Goal: Communication & Community: Answer question/provide support

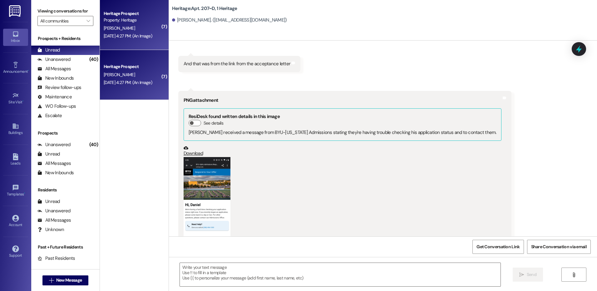
scroll to position [1816, 0]
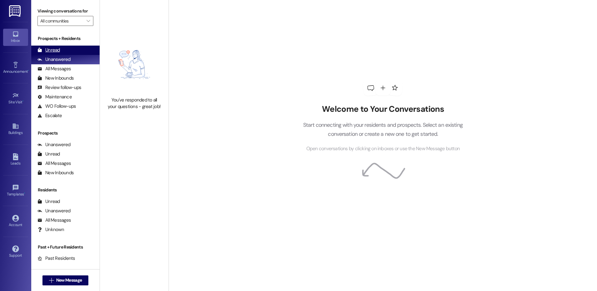
click at [54, 48] on div "Unread" at bounding box center [48, 50] width 22 height 7
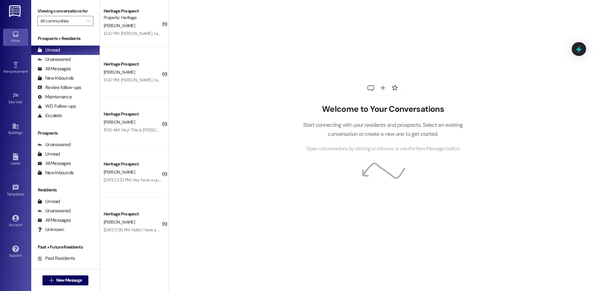
scroll to position [3, 0]
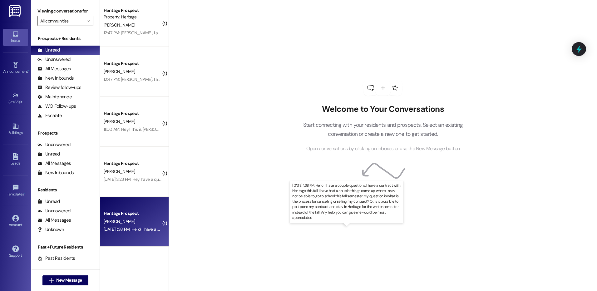
click at [146, 230] on div "Aug 23, 2025 at 1:38 PM: Hello! I have a couple questions. I have a contract wi…" at bounding box center [477, 230] width 747 height 6
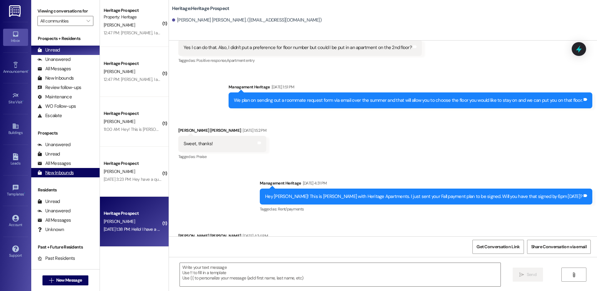
scroll to position [172, 0]
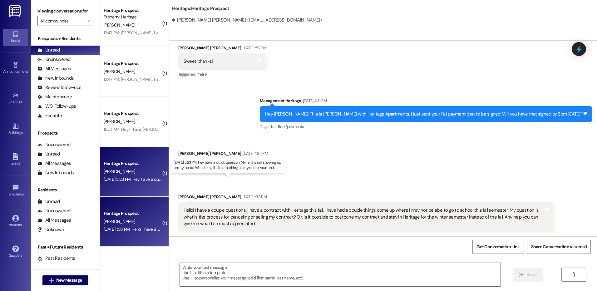
click at [128, 178] on div "Aug 23, 2025 at 3:23 PM: Hey have a quick question. My rent is not showing up o…" at bounding box center [225, 180] width 243 height 6
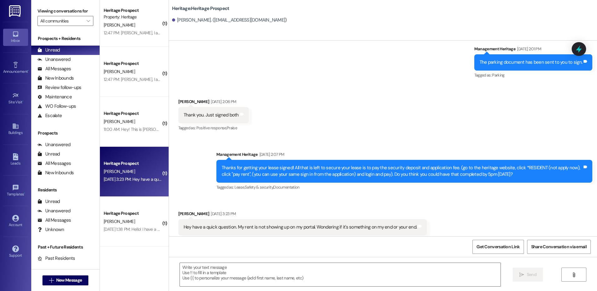
scroll to position [243, 0]
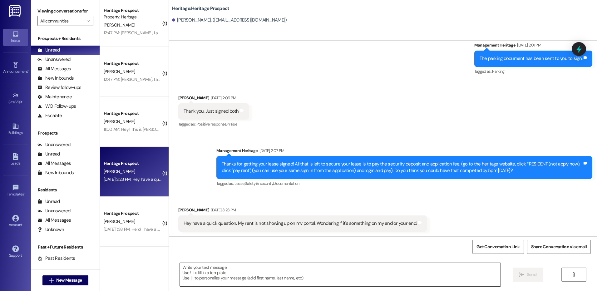
click at [211, 281] on textarea at bounding box center [340, 274] width 321 height 23
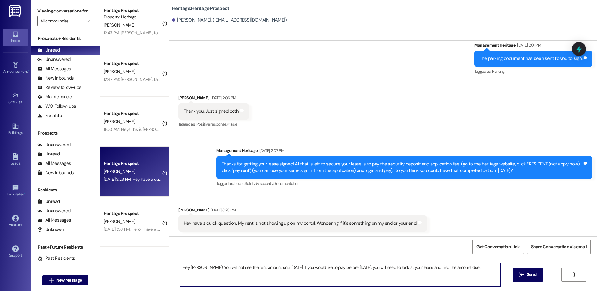
type textarea "Hey Joshua! You will not see the rent amount until September 1st. If you would …"
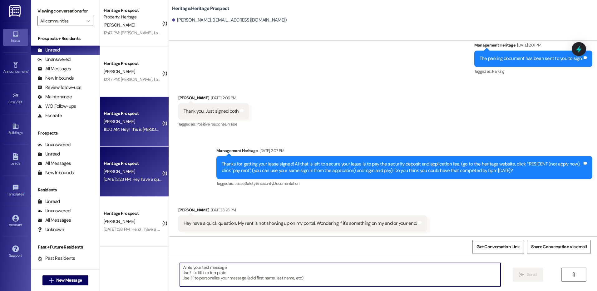
click at [143, 124] on div "J. Prince" at bounding box center [132, 122] width 59 height 8
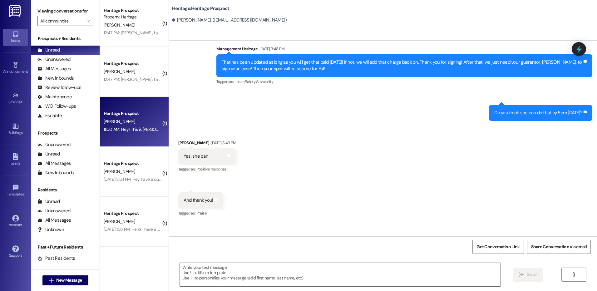
scroll to position [317, 0]
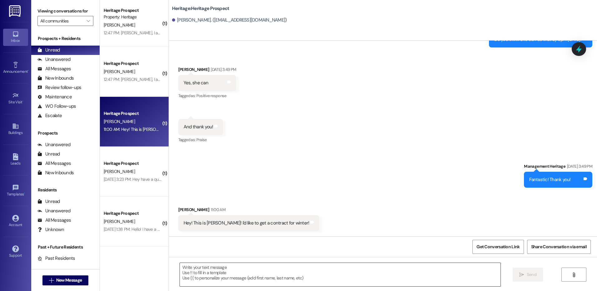
click at [234, 264] on textarea at bounding box center [340, 274] width 321 height 23
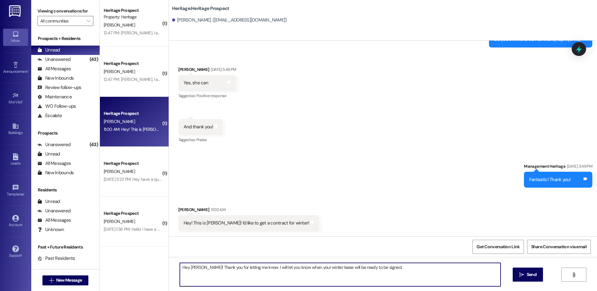
type textarea "Hey Josie! Thank you for letting me know. I will let you know when your winter …"
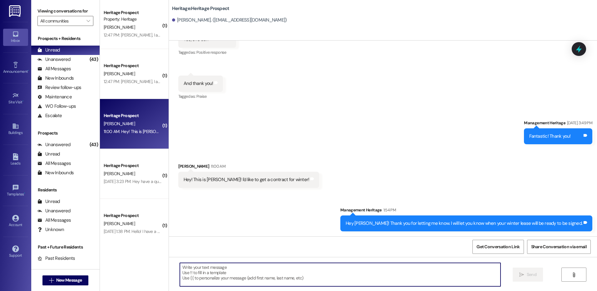
scroll to position [0, 0]
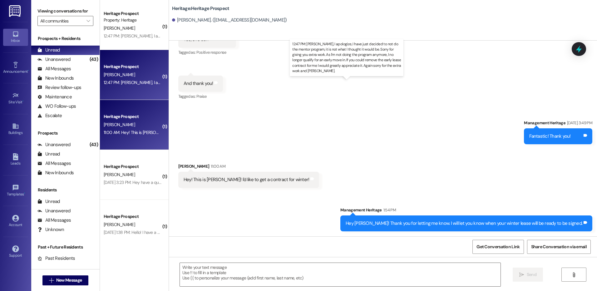
click at [143, 83] on div "12:47 PM: Paige, I apologize, I have just decided to not do the mentor program,…" at bounding box center [435, 83] width 662 height 6
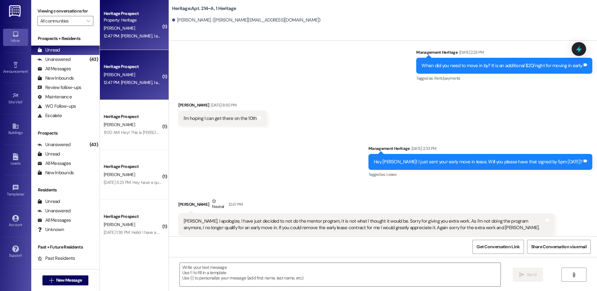
scroll to position [7516, 0]
click at [275, 271] on textarea at bounding box center [340, 274] width 321 height 23
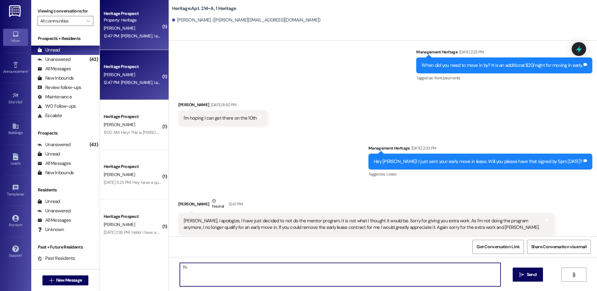
type textarea "T"
type textarea "No worries. Thank you for letting me know. I will get that removed."
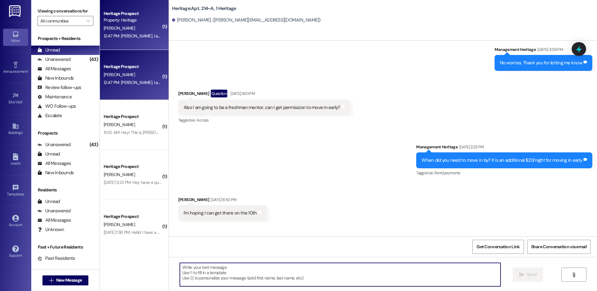
scroll to position [7560, 0]
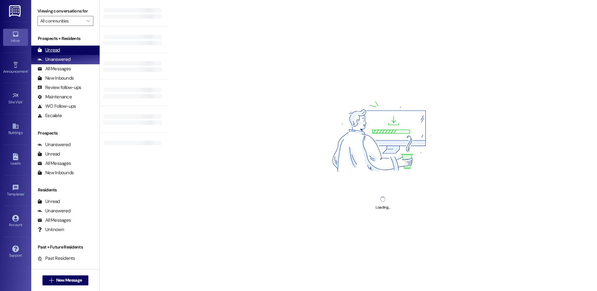
click at [60, 47] on div "Unread (0)" at bounding box center [65, 50] width 68 height 9
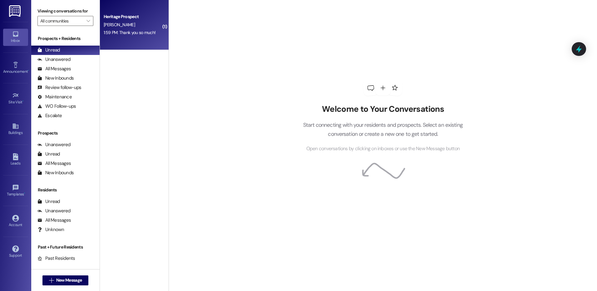
click at [116, 37] on div "Heritage Prospect J. Prince 1:59 PM: Thank you so much! 1:59 PM: Thank you so m…" at bounding box center [134, 25] width 69 height 50
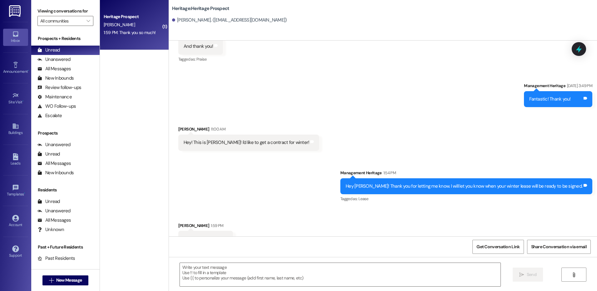
scroll to position [447, 0]
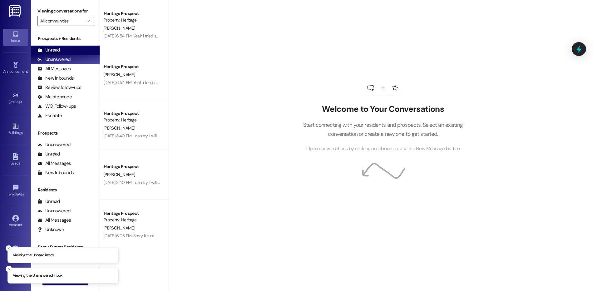
click at [65, 50] on div "Unread (0)" at bounding box center [65, 50] width 68 height 9
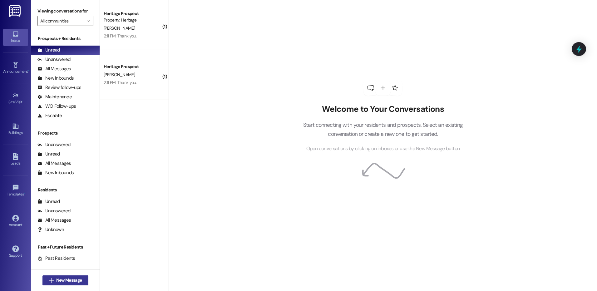
click at [64, 276] on button " New Message" at bounding box center [65, 281] width 46 height 10
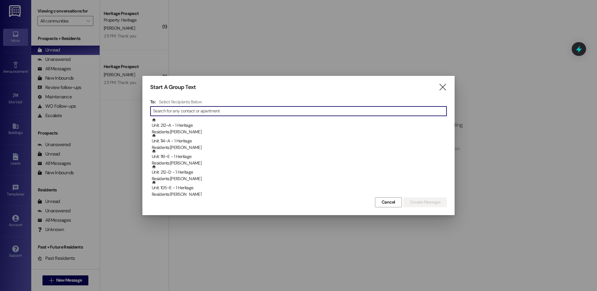
click at [164, 113] on input at bounding box center [300, 111] width 294 height 9
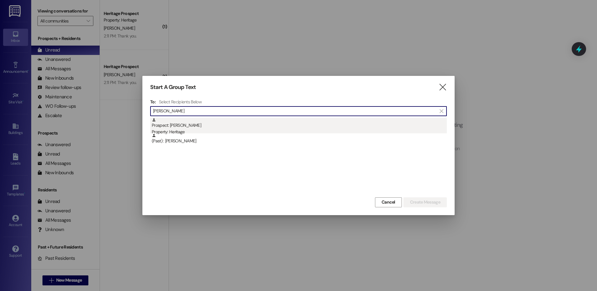
type input "ethan bol"
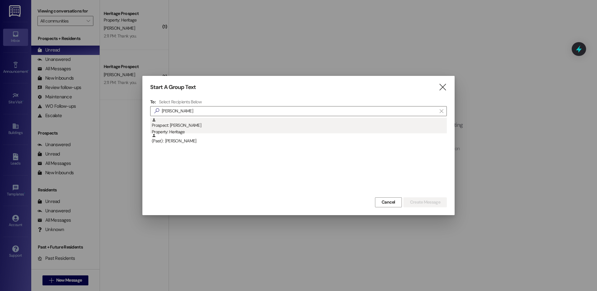
click at [172, 125] on div "Prospect: Ethan Boley Property: Heritage" at bounding box center [299, 127] width 295 height 18
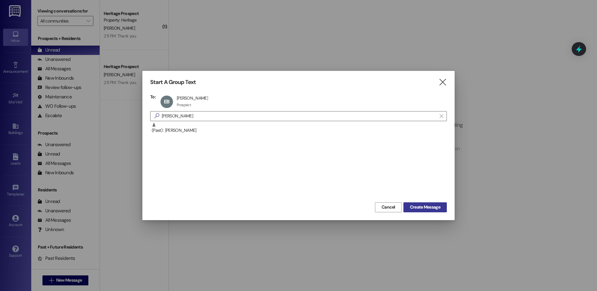
click at [416, 205] on span "Create Message" at bounding box center [425, 207] width 30 height 7
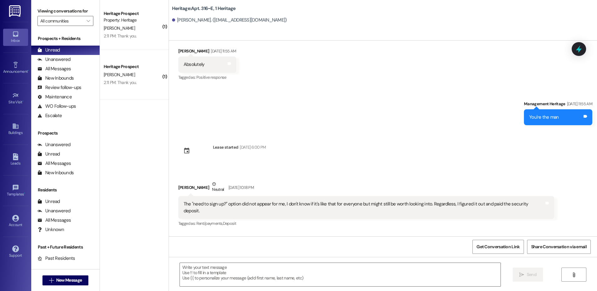
scroll to position [382, 0]
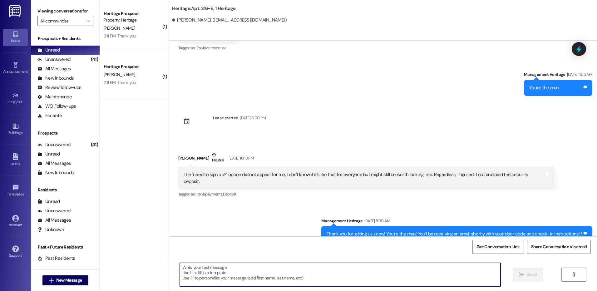
click at [250, 278] on textarea at bounding box center [340, 274] width 321 height 23
paste textarea "Hi ____! This is Paige with Heritage Apartments. I just sent your ____ semester…"
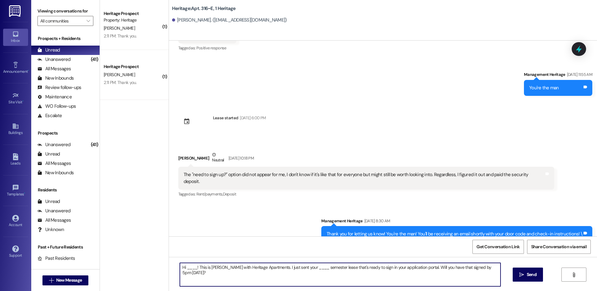
click at [190, 270] on textarea "Hi ____! This is Paige with Heritage Apartments. I just sent your ____ semester…" at bounding box center [340, 274] width 321 height 23
click at [187, 267] on textarea "Hi ____! This is Paige with Heritage Apartments. I just sent your ____ semester…" at bounding box center [340, 274] width 321 height 23
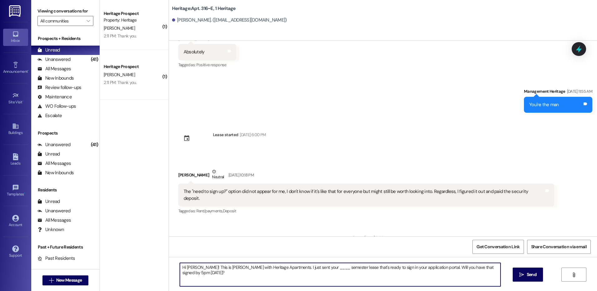
scroll to position [351, 0]
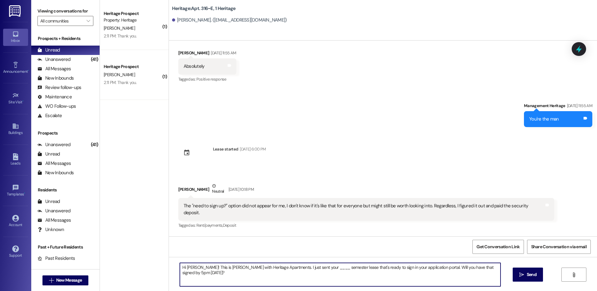
click at [297, 266] on textarea "Hi Ethan! This is Paige with Heritage Apartments. I just sent your ____ semeste…" at bounding box center [340, 274] width 321 height 23
type textarea "Hi Ethan! This is Paige with Heritage Apartments. I just sent your Fall semeste…"
click at [530, 272] on span "Send" at bounding box center [532, 275] width 10 height 7
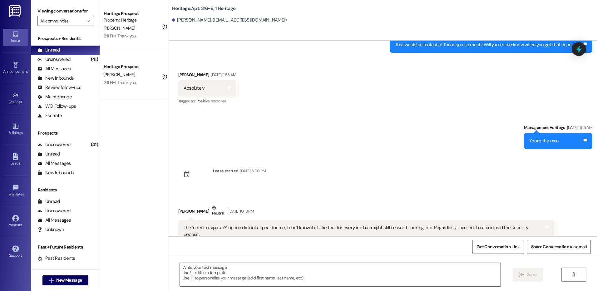
scroll to position [425, 0]
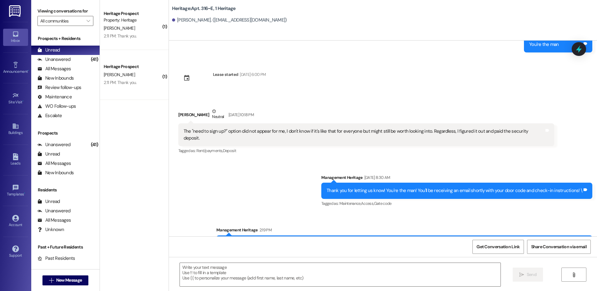
click at [283, 240] on div "Hi Ethan! This is Paige with Heritage Apartments. I just sent your Fall semeste…" at bounding box center [402, 246] width 361 height 13
copy div "Hi Ethan! This is Paige with Heritage Apartments. I just sent your Fall semeste…"
click at [74, 284] on button " New Message" at bounding box center [65, 281] width 46 height 10
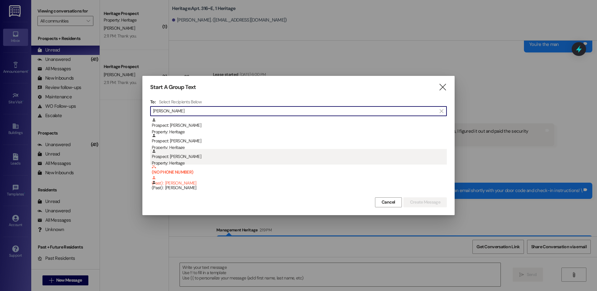
type input "anthony"
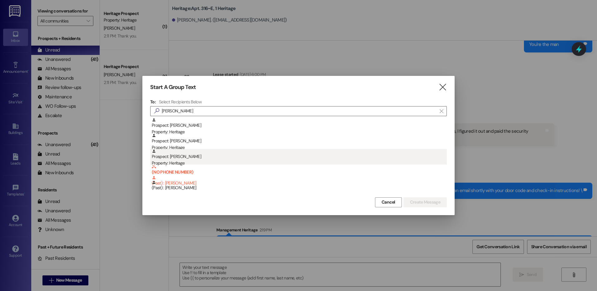
click at [230, 163] on div "Property: Heritage" at bounding box center [299, 163] width 295 height 7
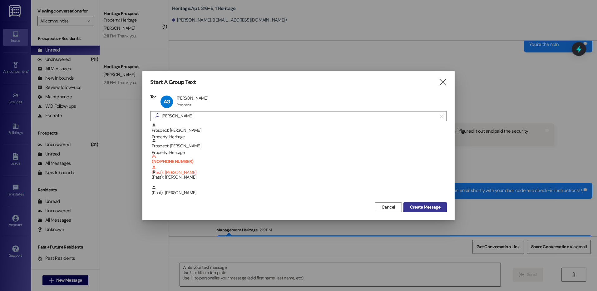
click at [432, 209] on span "Create Message" at bounding box center [425, 207] width 30 height 7
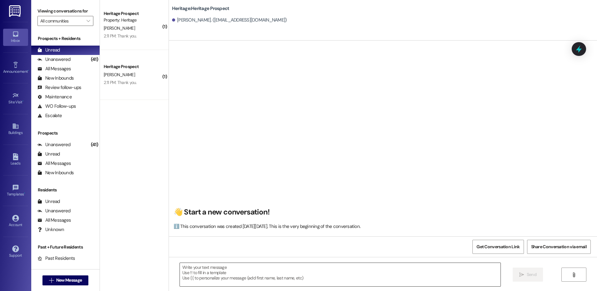
scroll to position [0, 0]
click at [245, 275] on textarea at bounding box center [340, 274] width 321 height 23
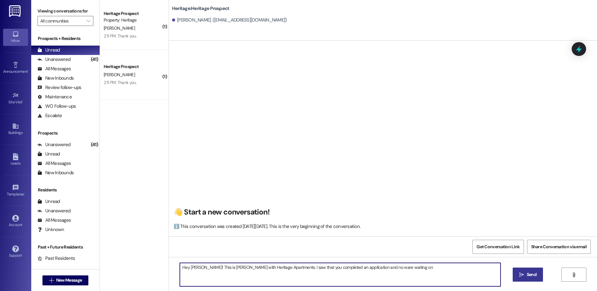
click at [362, 263] on textarea "Hey Anthony! This is Paige with Heritage Apartments. I saw that you completed a…" at bounding box center [340, 274] width 321 height 23
click at [490, 270] on textarea "Hey Anthony! This is Paige with Heritage Apartments. I saw that you completed a…" at bounding box center [340, 274] width 321 height 23
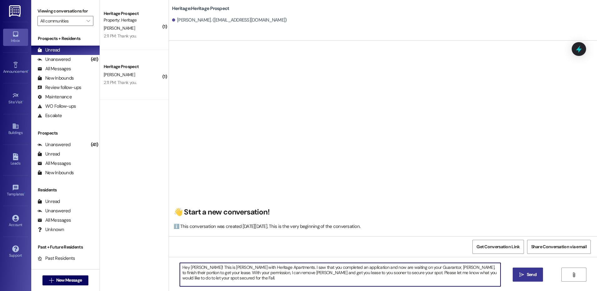
click at [246, 282] on textarea "Hey Anthony! This is Paige with Heritage Apartments. I saw that you completed a…" at bounding box center [340, 274] width 321 height 23
click at [244, 273] on textarea "Hey Anthony! This is Paige with Heritage Apartments. I saw that you completed a…" at bounding box center [340, 274] width 321 height 23
type textarea "Hey Anthony! This is Paige with Heritage Apartments. I saw that you completed a…"
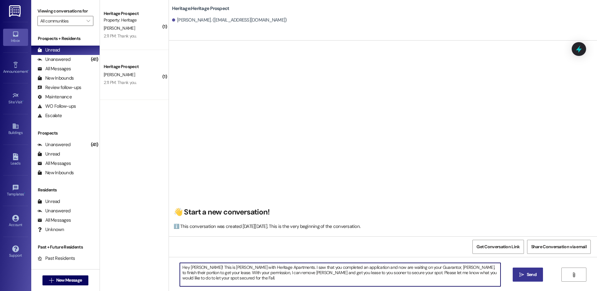
click at [535, 278] on button " Send" at bounding box center [528, 275] width 30 height 14
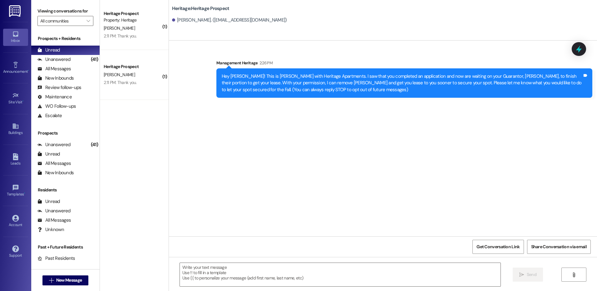
scroll to position [0, 0]
click at [48, 280] on span " New Message" at bounding box center [66, 280] width 36 height 7
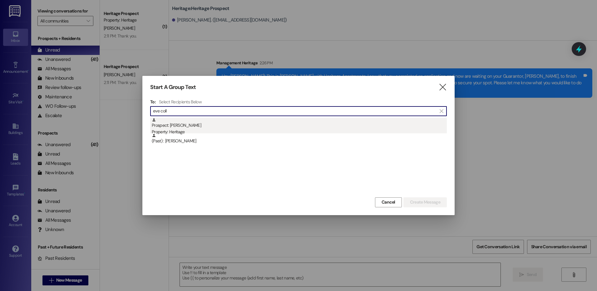
type input "eve coll"
click at [170, 131] on div "Property: Heritage" at bounding box center [299, 132] width 295 height 7
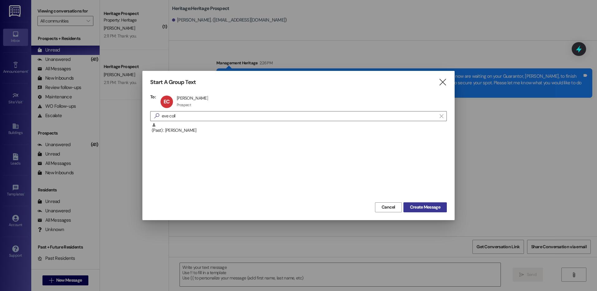
click at [417, 203] on button "Create Message" at bounding box center [425, 207] width 43 height 10
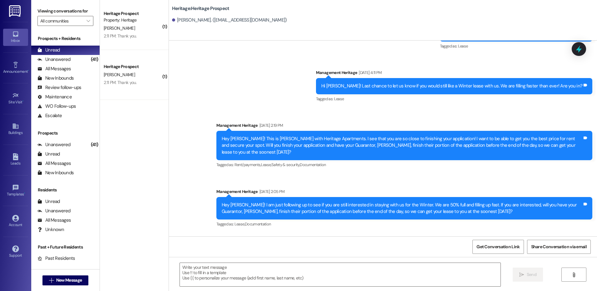
scroll to position [491, 0]
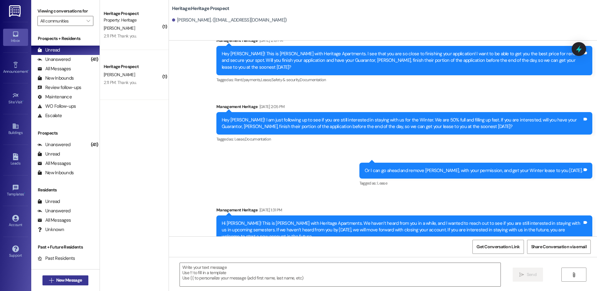
click at [78, 282] on span "New Message" at bounding box center [69, 280] width 26 height 7
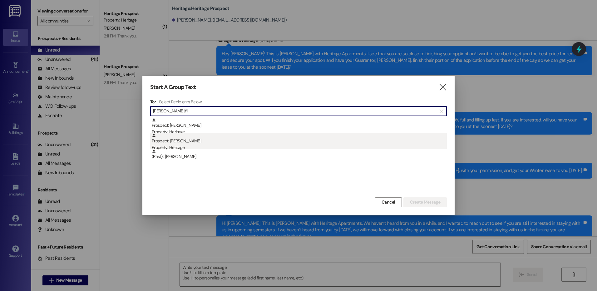
type input "tanner fl"
click at [271, 145] on div "Property: Heritage" at bounding box center [299, 147] width 295 height 7
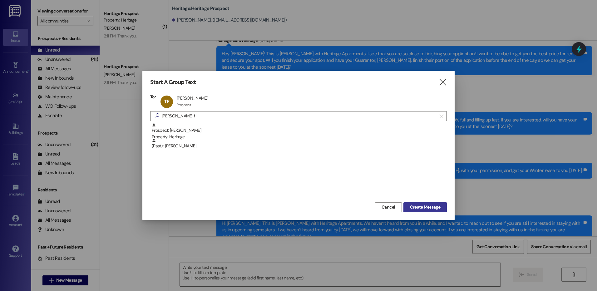
click at [421, 206] on span "Create Message" at bounding box center [425, 207] width 30 height 7
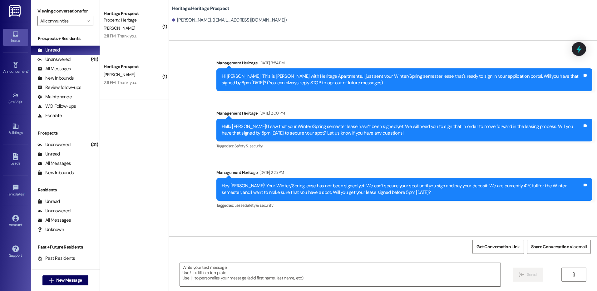
scroll to position [0, 0]
click at [187, 273] on textarea at bounding box center [340, 274] width 321 height 23
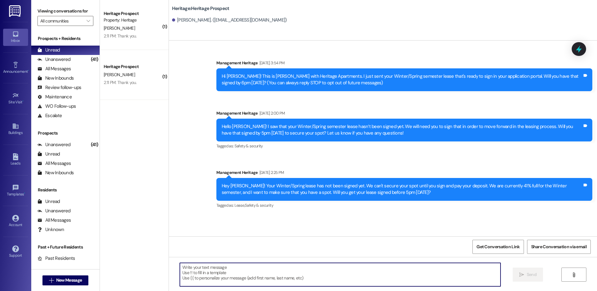
paste textarea "Hi ___! This is Paige with Heritage Apartments. Thanks for getting your lease s…"
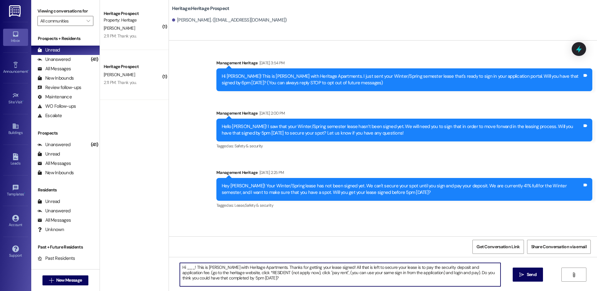
click at [185, 268] on textarea "Hi ___! This is Paige with Heritage Apartments. Thanks for getting your lease s…" at bounding box center [340, 274] width 321 height 23
click at [316, 273] on textarea "Hi Tanner! This is Paige with Heritage Apartments. Thanks for getting your leas…" at bounding box center [340, 274] width 321 height 23
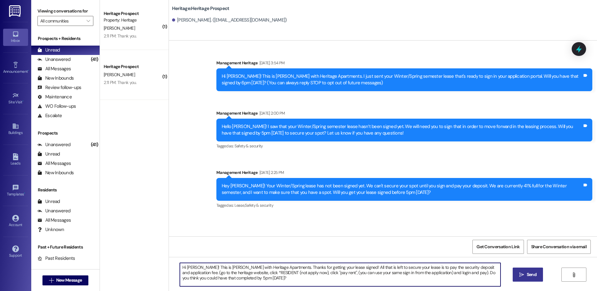
type textarea "Hi Tanner! This is Paige with Heritage Apartments. Thanks for getting your leas…"
click at [514, 270] on button " Send" at bounding box center [528, 275] width 30 height 14
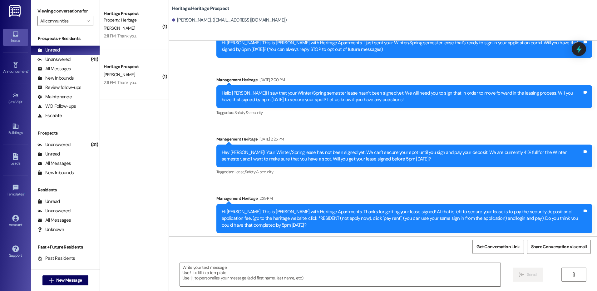
scroll to position [35, 0]
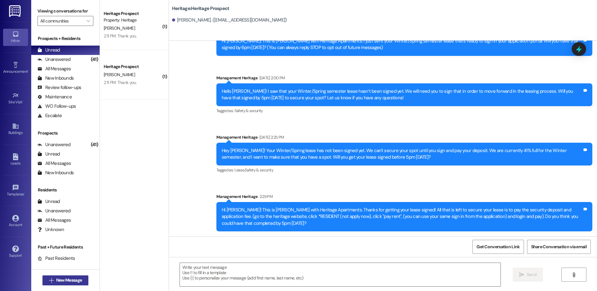
click at [56, 279] on span "New Message" at bounding box center [69, 280] width 26 height 7
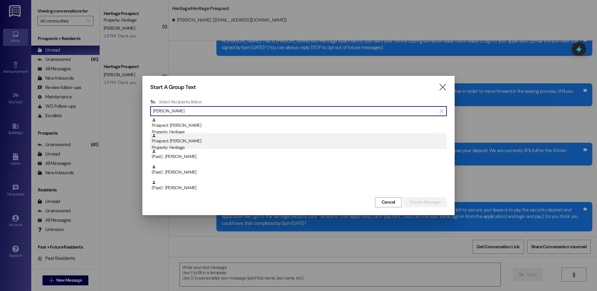
type input "jenna"
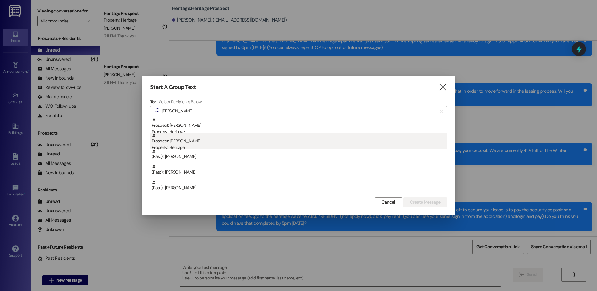
click at [160, 147] on div "Property: Heritage" at bounding box center [299, 147] width 295 height 7
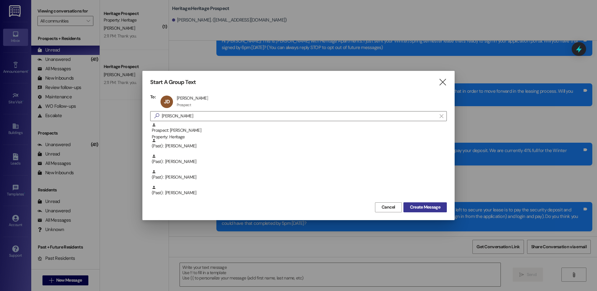
click at [429, 211] on button "Create Message" at bounding box center [425, 207] width 43 height 10
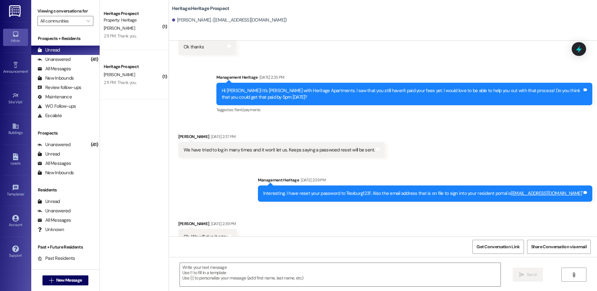
scroll to position [565, 0]
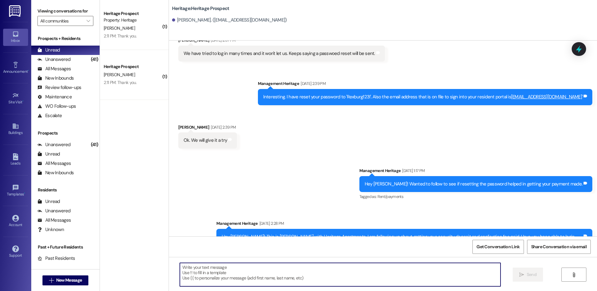
drag, startPoint x: 232, startPoint y: 280, endPoint x: 219, endPoint y: 270, distance: 16.9
click at [232, 280] on textarea at bounding box center [340, 274] width 321 height 23
paste textarea "Hi ___! It's Paige with Heritage Apartments. I saw that you still haven't paid …"
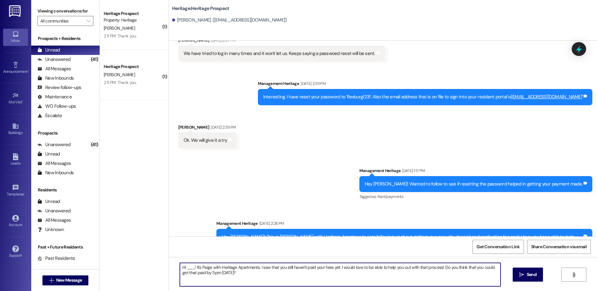
click at [184, 267] on textarea "Hi ___! It's Paige with Heritage Apartments. I saw that you still haven't paid …" at bounding box center [340, 274] width 321 height 23
click at [314, 272] on textarea "Hi Jenna! It's Paige with Heritage Apartments. I saw that you still haven't pai…" at bounding box center [340, 274] width 321 height 23
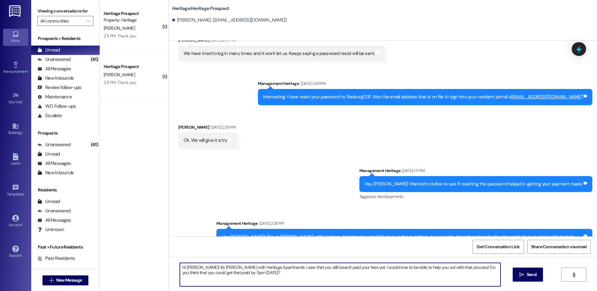
type textarea "Hi Jenna! It's Paige with Heritage Apartments. I saw that you still haven't pai…"
click at [520, 274] on icon "" at bounding box center [522, 274] width 5 height 5
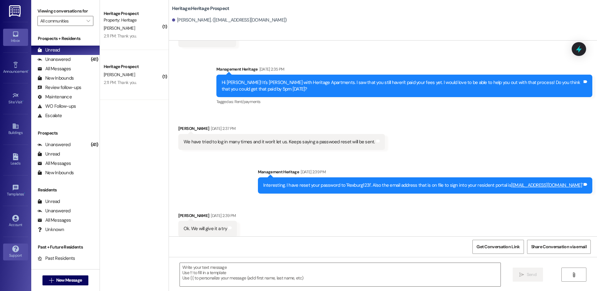
scroll to position [468, 0]
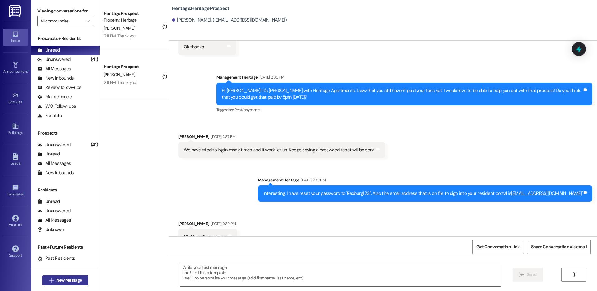
click at [79, 276] on button " New Message" at bounding box center [65, 281] width 46 height 10
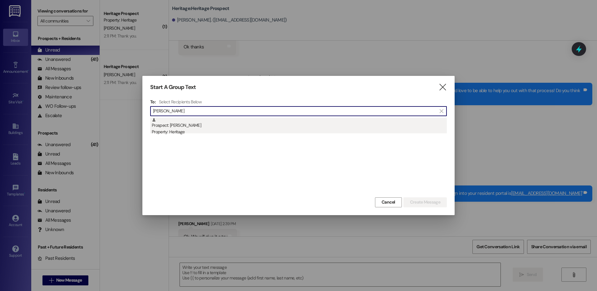
type input "daniel mor"
click at [258, 133] on div "Property: Heritage" at bounding box center [299, 132] width 295 height 7
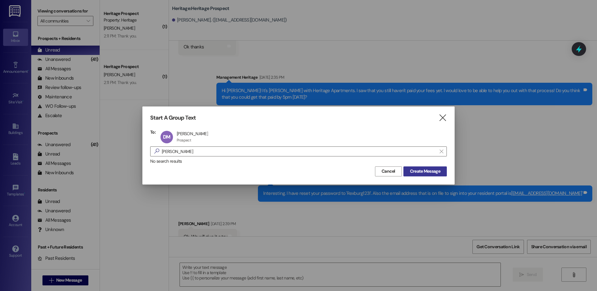
click at [432, 168] on span "Create Message" at bounding box center [425, 171] width 30 height 7
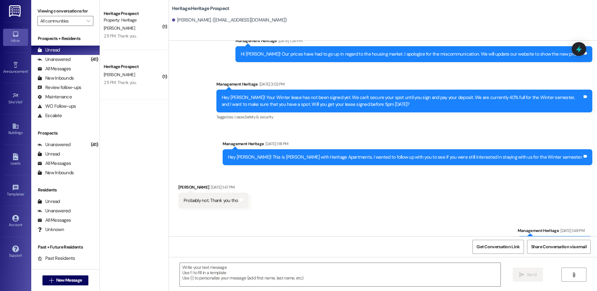
scroll to position [249, 0]
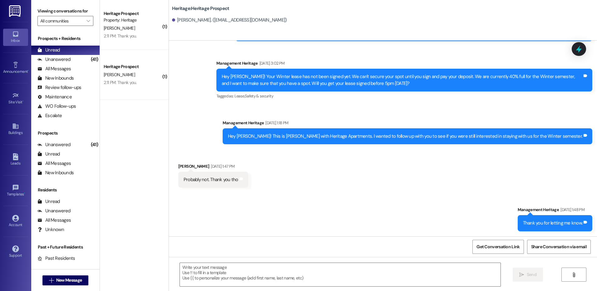
click at [71, 275] on div " New Message" at bounding box center [65, 281] width 46 height 16
click at [71, 276] on button " New Message" at bounding box center [65, 281] width 46 height 10
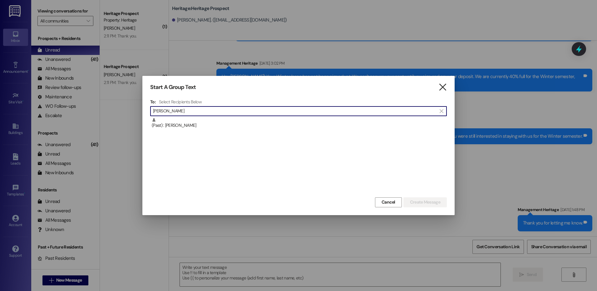
type input "daniel han"
click at [446, 85] on icon "" at bounding box center [443, 87] width 8 height 7
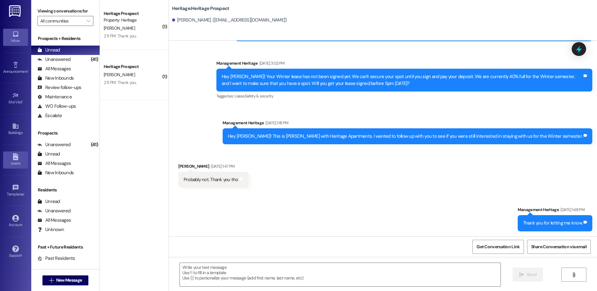
click at [17, 164] on div "Leads" at bounding box center [15, 163] width 31 height 6
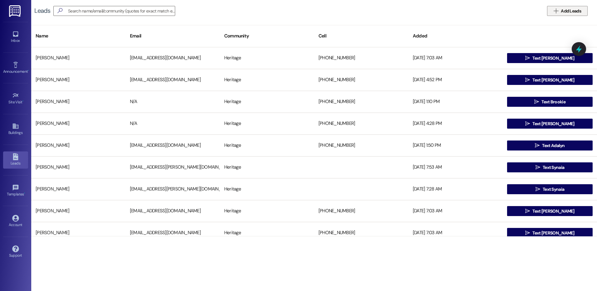
click at [574, 11] on span "Add Leads" at bounding box center [571, 11] width 20 height 7
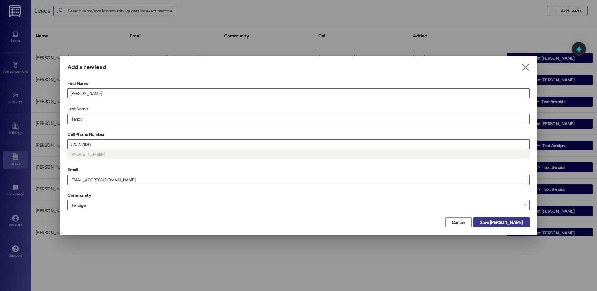
click at [526, 221] on button "Save Daniel" at bounding box center [502, 222] width 56 height 10
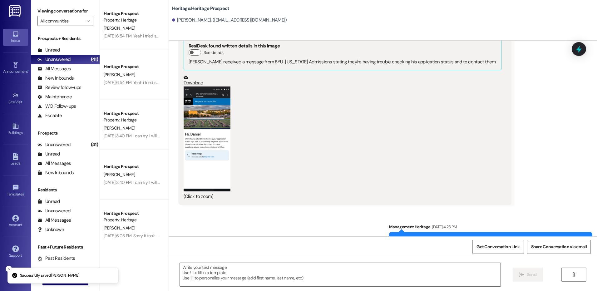
scroll to position [1816, 0]
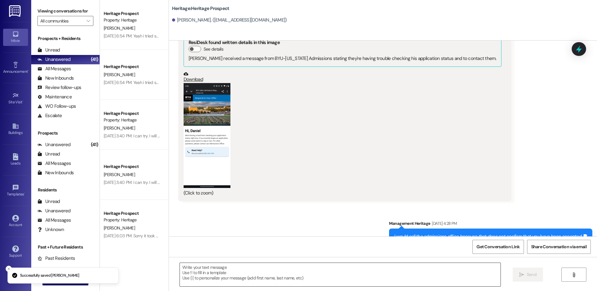
click at [217, 278] on textarea at bounding box center [340, 274] width 321 height 23
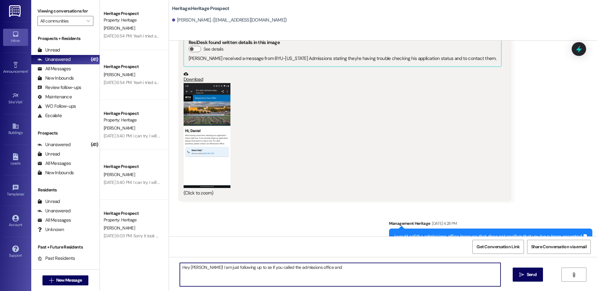
click at [210, 116] on button "Zoom image" at bounding box center [207, 135] width 47 height 105
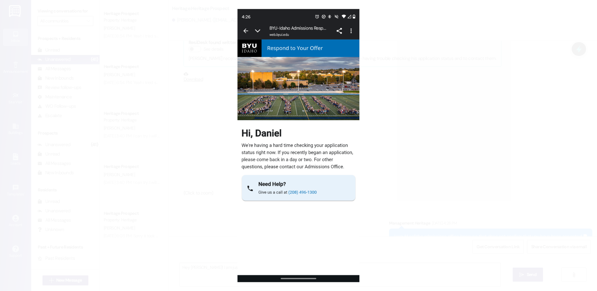
click at [377, 159] on button "Unzoom image" at bounding box center [298, 145] width 597 height 291
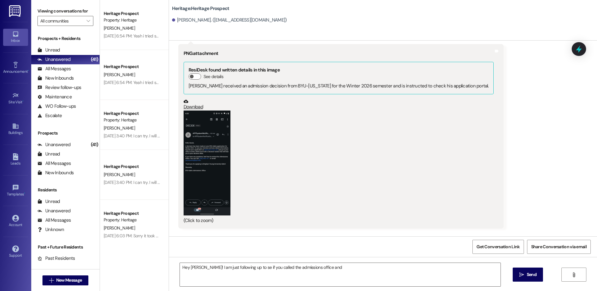
scroll to position [1410, 0]
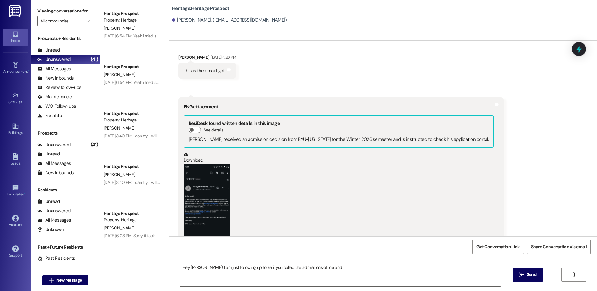
click at [197, 178] on button "Zoom image" at bounding box center [207, 216] width 47 height 105
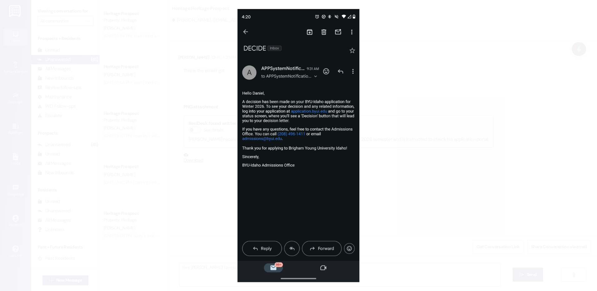
click at [370, 177] on button "Unzoom image" at bounding box center [298, 145] width 597 height 291
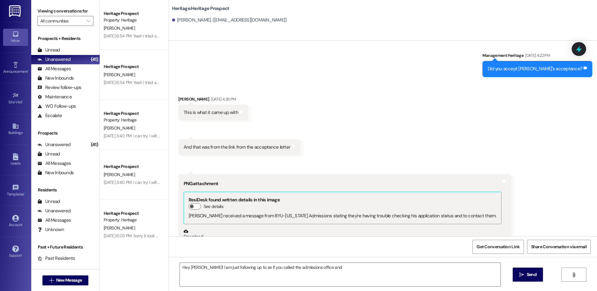
scroll to position [1816, 0]
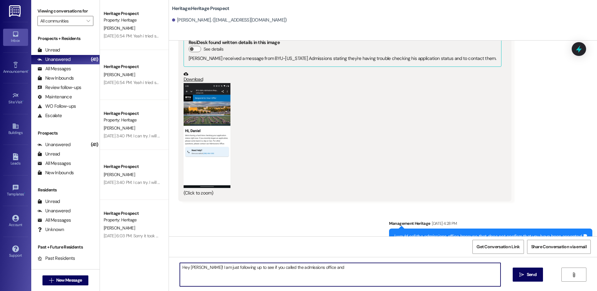
click at [329, 267] on textarea "Hey Daniel! I am just following up to see if you called the admissions office a…" at bounding box center [340, 274] width 321 height 23
click at [350, 273] on textarea "Hey Daniel! I am just following up to see if you called the admissions office a…" at bounding box center [340, 274] width 321 height 23
type textarea "Hey Daniel! I am just following up to see if you called the admissions office a…"
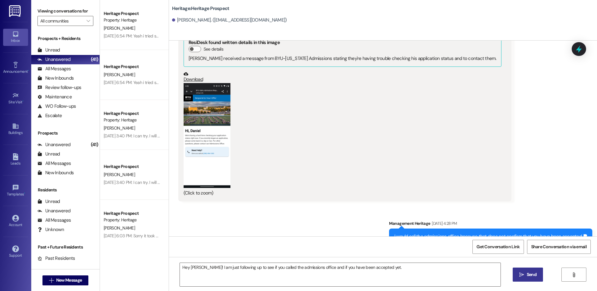
click at [538, 274] on button " Send" at bounding box center [528, 275] width 30 height 14
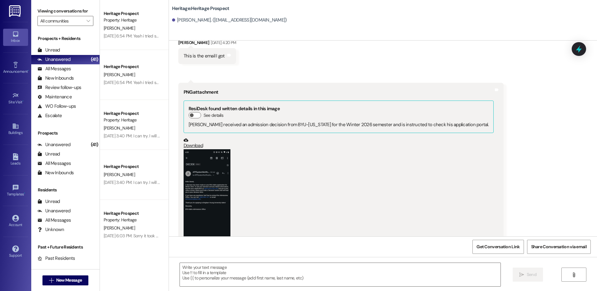
scroll to position [1303, 0]
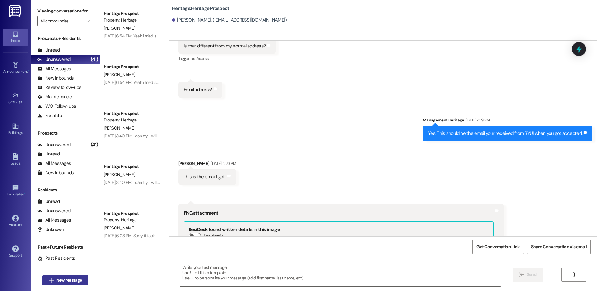
drag, startPoint x: 67, startPoint y: 288, endPoint x: 69, endPoint y: 281, distance: 7.7
click at [67, 288] on div " New Message" at bounding box center [65, 280] width 68 height 22
click at [69, 280] on span "New Message" at bounding box center [69, 280] width 26 height 7
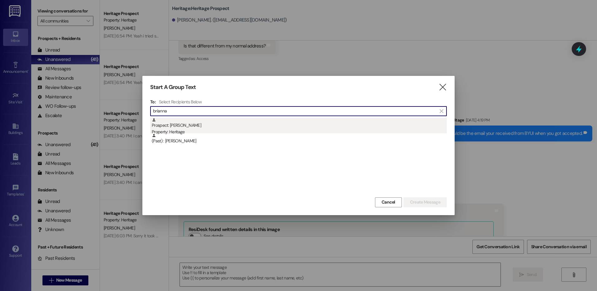
type input "brianna"
click at [233, 120] on div "Prospect: brianna shephard Property: Heritage" at bounding box center [299, 127] width 295 height 18
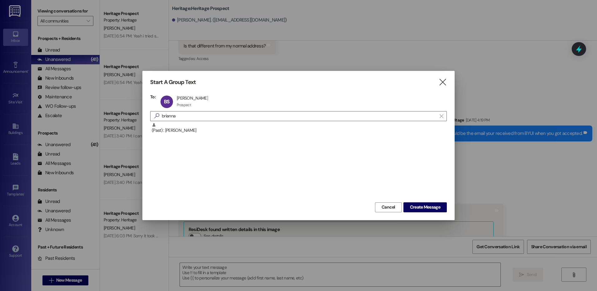
click at [430, 201] on div "Start A Group Text  To: BS brianna shephard brianna shephard Prospect Prospect…" at bounding box center [298, 145] width 312 height 149
click at [430, 206] on span "Create Message" at bounding box center [425, 207] width 30 height 7
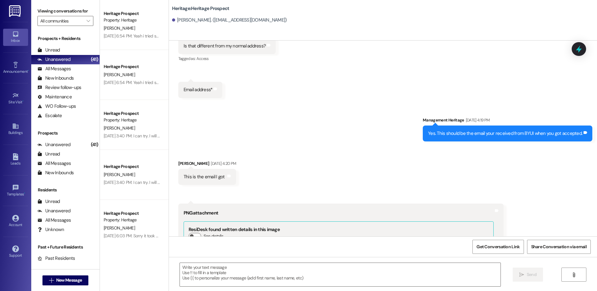
scroll to position [0, 0]
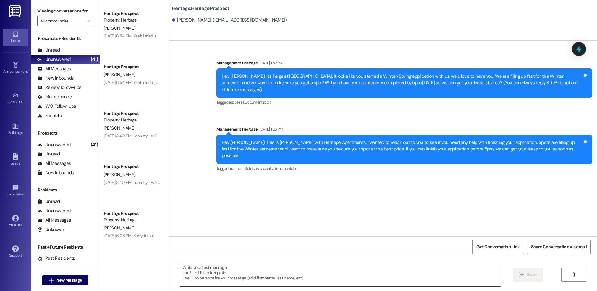
click at [218, 272] on textarea at bounding box center [340, 274] width 321 height 23
paste textarea "Hey ___! This is Paige with Heritage Apartments. I wanted to see if you need he…"
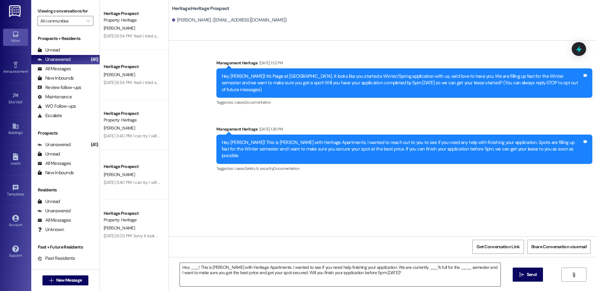
click at [190, 263] on div "Hey ___! This is Paige with Heritage Apartments. I wanted to see if you need he…" at bounding box center [340, 275] width 321 height 24
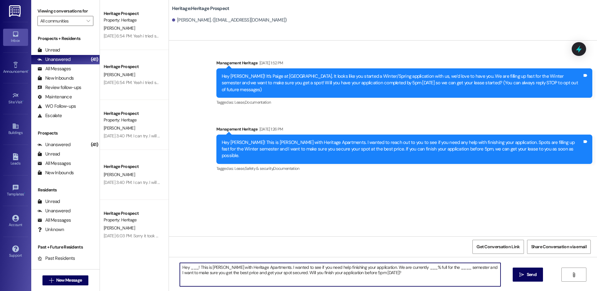
click at [189, 266] on textarea "Hey ___! This is Paige with Heritage Apartments. I wanted to see if you need he…" at bounding box center [340, 274] width 321 height 23
click at [414, 268] on textarea "Hey Brianna! This is Paige with Heritage Apartments. I wanted to see if you nee…" at bounding box center [340, 274] width 321 height 23
click at [412, 269] on textarea "Hey Brianna! This is Paige with Heritage Apartments. I wanted to see if you nee…" at bounding box center [340, 274] width 321 height 23
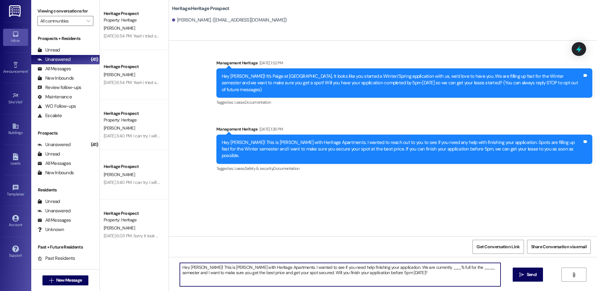
click at [412, 269] on textarea "Hey Brianna! This is Paige with Heritage Apartments. I wanted to see if you nee…" at bounding box center [340, 274] width 321 height 23
drag, startPoint x: 412, startPoint y: 287, endPoint x: 413, endPoint y: 284, distance: 3.2
click at [412, 287] on div "Hey Brianna! This is Paige with Heritage Apartments. I wanted to see if you nee…" at bounding box center [383, 280] width 428 height 47
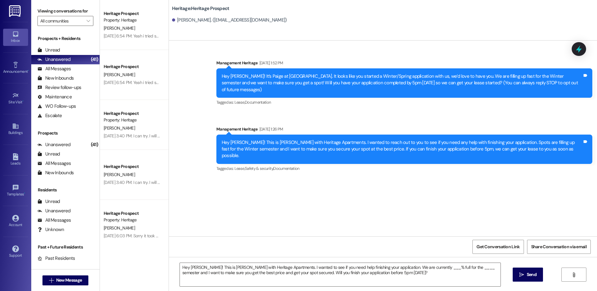
click at [408, 259] on div "Hey Brianna! This is Paige with Heritage Apartments. I wanted to see if you nee…" at bounding box center [383, 280] width 428 height 47
click at [411, 270] on textarea "Hey Brianna! This is Paige with Heritage Apartments. I wanted to see if you nee…" at bounding box center [340, 274] width 321 height 23
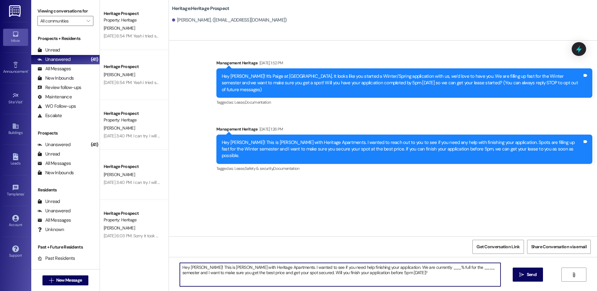
click at [412, 270] on textarea "Hey Brianna! This is Paige with Heritage Apartments. I wanted to see if you nee…" at bounding box center [340, 274] width 321 height 23
click at [440, 267] on textarea "Hey Brianna! This is Paige with Heritage Apartments. I wanted to see if you nee…" at bounding box center [340, 274] width 321 height 23
click at [468, 277] on textarea "Hey Brianna! This is Paige with Heritage Apartments. I wanted to see if you nee…" at bounding box center [340, 274] width 321 height 23
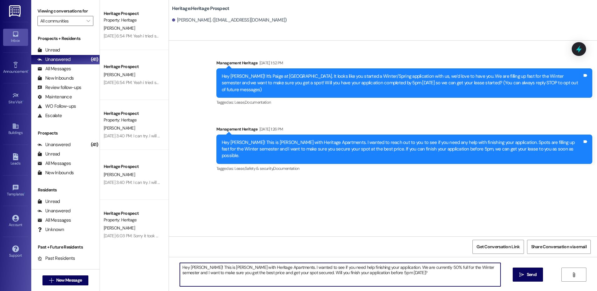
click at [468, 277] on textarea "Hey Brianna! This is Paige with Heritage Apartments. I wanted to see if you nee…" at bounding box center [340, 274] width 321 height 23
type textarea "Hey Brianna! This is Paige with Heritage Apartments. I wanted to see if you nee…"
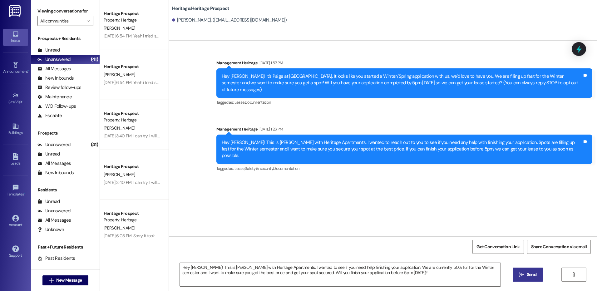
click at [537, 278] on button " Send" at bounding box center [528, 275] width 30 height 14
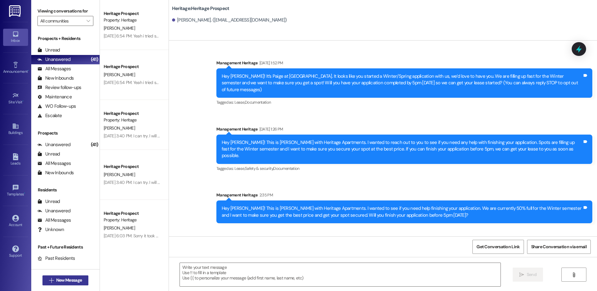
click at [51, 279] on span " New Message" at bounding box center [66, 280] width 36 height 7
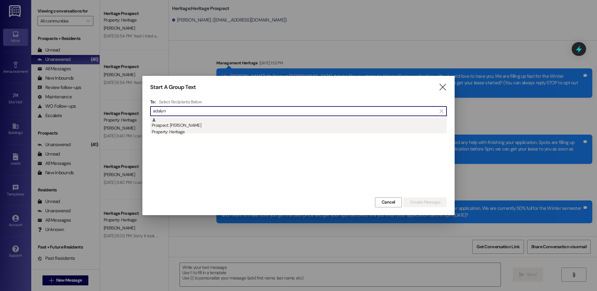
type input "adalyn"
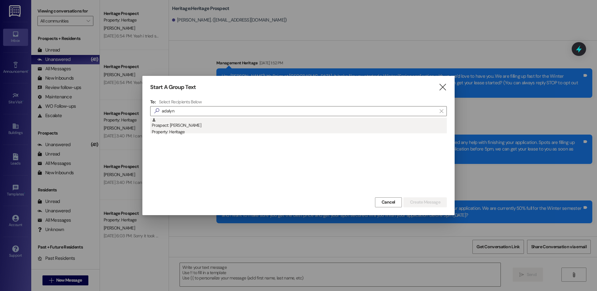
click at [189, 121] on div "Prospect: Adalyn Carpenter Property: Heritage" at bounding box center [299, 127] width 295 height 18
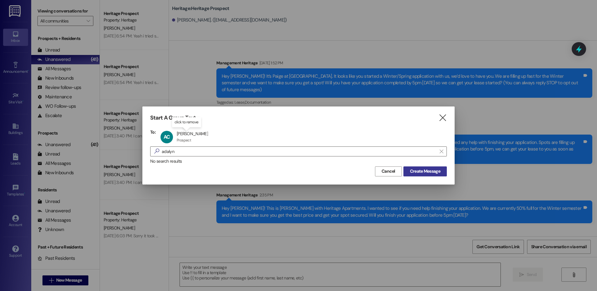
click at [437, 173] on span "Create Message" at bounding box center [425, 171] width 30 height 7
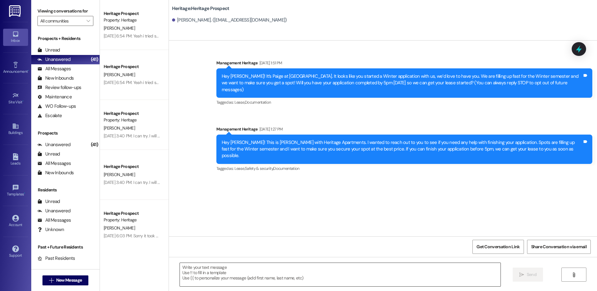
click at [272, 276] on textarea at bounding box center [340, 274] width 321 height 23
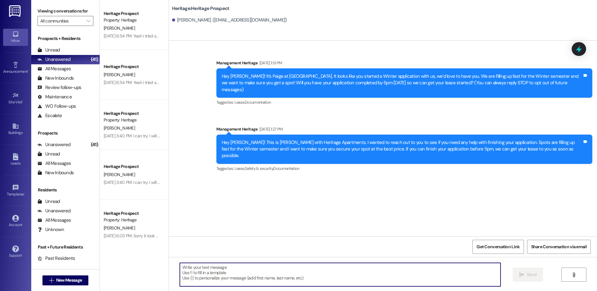
paste textarea "Hey Brianna! This is Paige with Heritage Apartments. I wanted to see if you nee…"
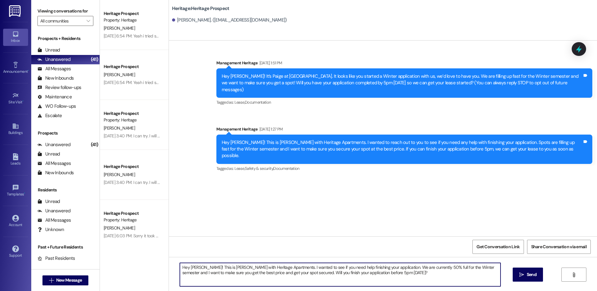
click at [197, 267] on textarea "Hey Brianna! This is Paige with Heritage Apartments. I wanted to see if you nee…" at bounding box center [340, 274] width 321 height 23
click at [474, 277] on textarea "Hey Adalyn! This is Paige with Heritage Apartments. I wanted to see if you need…" at bounding box center [340, 274] width 321 height 23
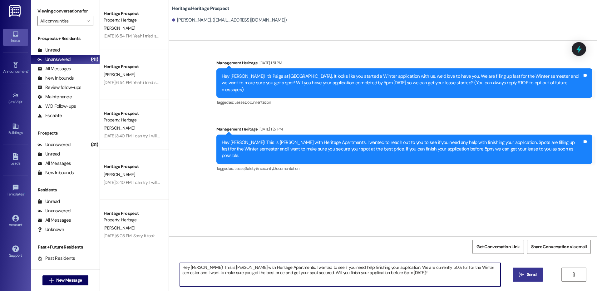
type textarea "Hey Adalyn! This is Paige with Heritage Apartments. I wanted to see if you need…"
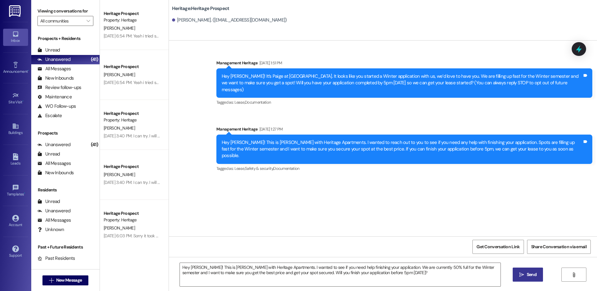
click at [523, 272] on icon "" at bounding box center [522, 274] width 5 height 5
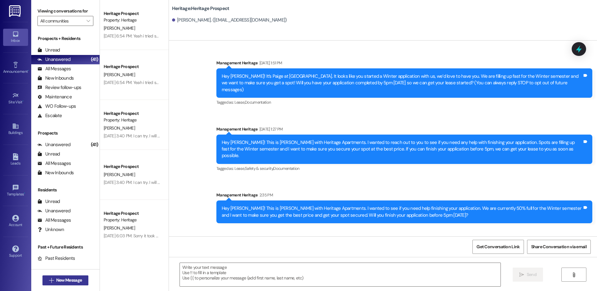
click at [65, 276] on button " New Message" at bounding box center [65, 281] width 46 height 10
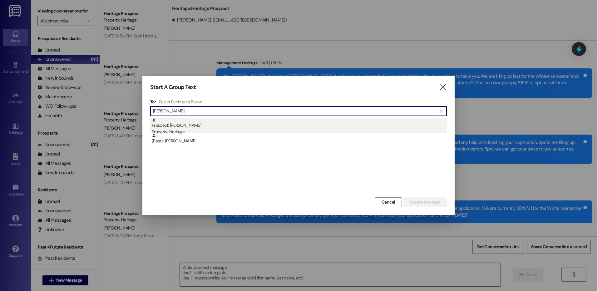
type input "emma ni"
click at [207, 129] on div "Property: Heritage" at bounding box center [299, 132] width 295 height 7
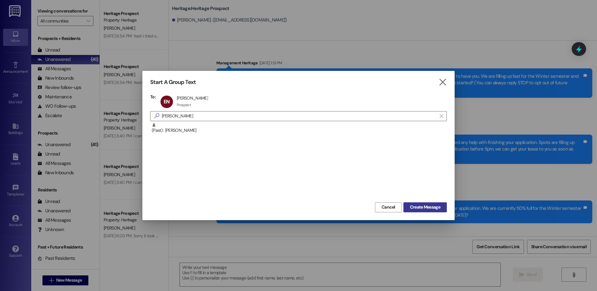
click at [431, 201] on div "Start A Group Text  To: EN Emma Nilsson Emma Nilsson Prospect Prospect click t…" at bounding box center [298, 145] width 312 height 149
click at [431, 208] on span "Create Message" at bounding box center [425, 207] width 30 height 7
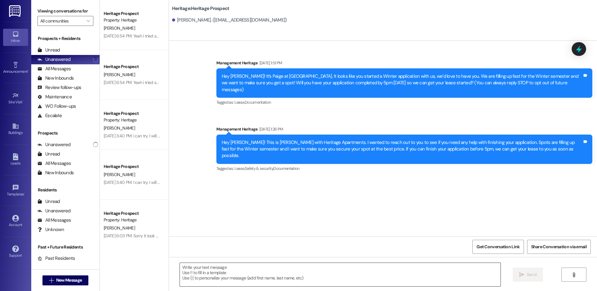
click at [235, 267] on textarea at bounding box center [340, 274] width 321 height 23
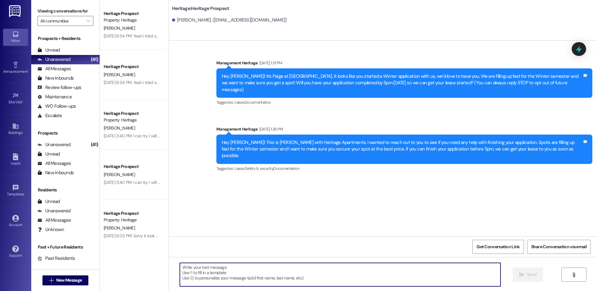
paste textarea "Hey Adalyn! This is Paige with Heritage Apartments. I wanted to see if you need…"
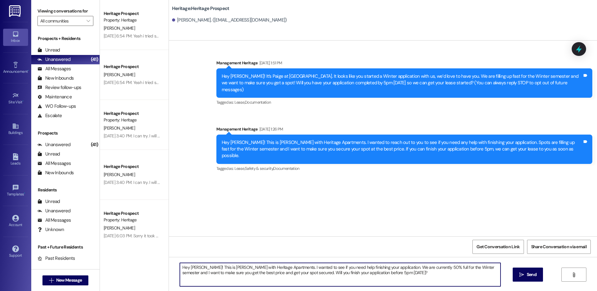
click at [189, 268] on textarea "Hey Adalyn! This is Paige with Heritage Apartments. I wanted to see if you need…" at bounding box center [340, 274] width 321 height 23
click at [188, 268] on textarea "Hey [PERSON_NAME]! This is [PERSON_NAME] with Heritage Apartments. I wanted to …" at bounding box center [340, 274] width 321 height 23
click at [189, 268] on textarea "Hey [PERSON_NAME]! This is [PERSON_NAME] with Heritage Apartments. I wanted to …" at bounding box center [340, 274] width 321 height 23
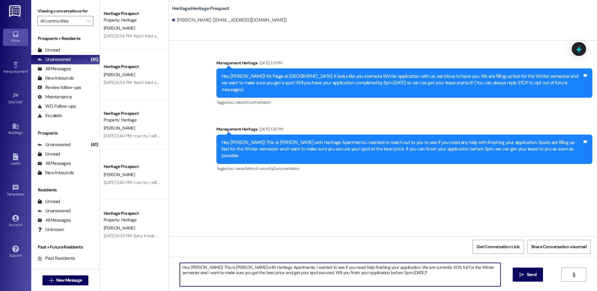
click at [189, 268] on textarea "Hey [PERSON_NAME]! This is [PERSON_NAME] with Heritage Apartments. I wanted to …" at bounding box center [340, 274] width 321 height 23
type textarea "Hey [PERSON_NAME]! This is [PERSON_NAME] with Heritage Apartments. I wanted to …"
click at [517, 279] on button " Send" at bounding box center [528, 275] width 30 height 14
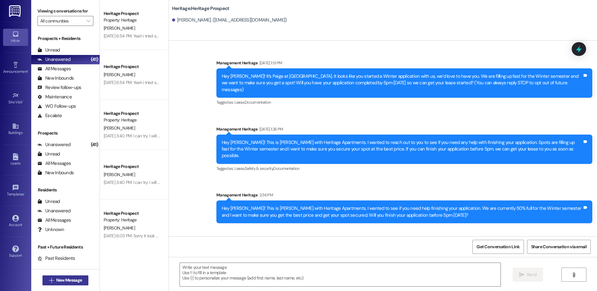
click at [60, 283] on span "New Message" at bounding box center [69, 280] width 26 height 7
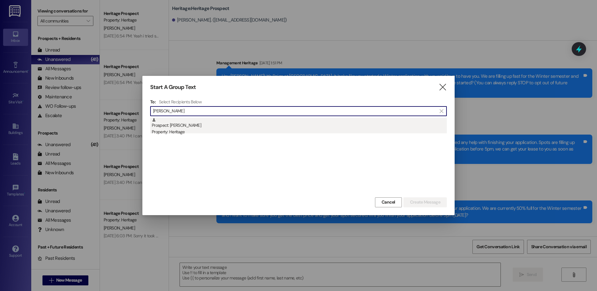
type input "audrey hanks"
click at [222, 130] on div "Property: Heritage" at bounding box center [299, 132] width 295 height 7
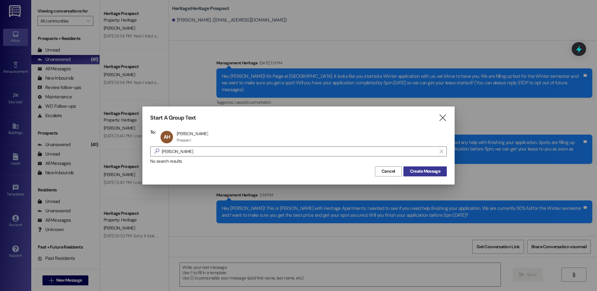
click at [439, 174] on span "Create Message" at bounding box center [425, 171] width 30 height 7
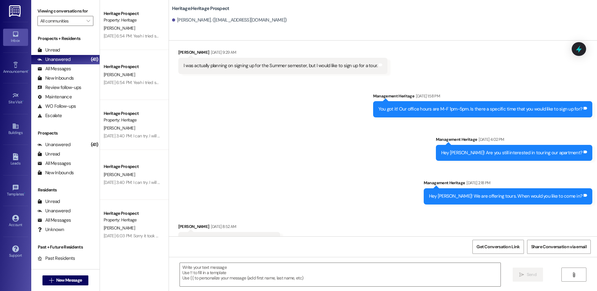
scroll to position [299, 0]
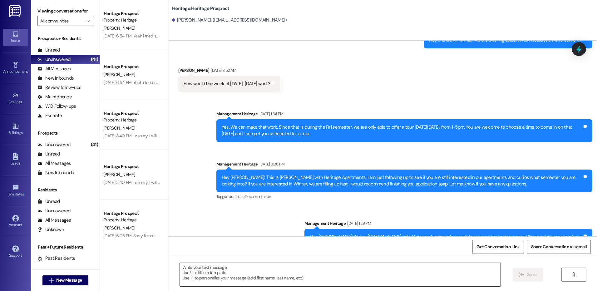
click at [216, 277] on textarea at bounding box center [340, 274] width 321 height 23
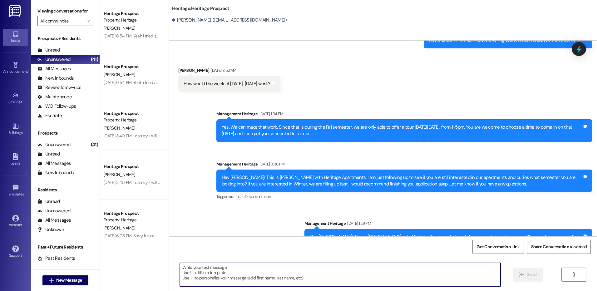
paste textarea "Hi ___! This is Paige with Heritage Apartments. We haven’t heard from you in a …"
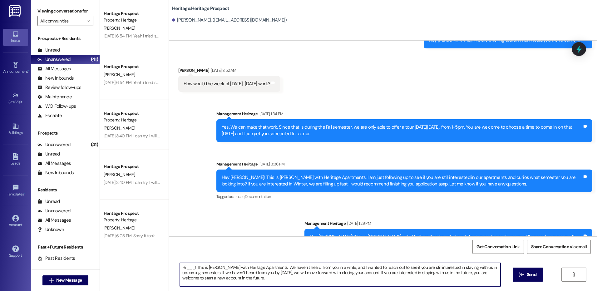
click at [184, 264] on textarea "Hi ___! This is Paige with Heritage Apartments. We haven’t heard from you in a …" at bounding box center [340, 274] width 321 height 23
click at [184, 264] on textarea "Hi Audrey! This is Paige with Heritage Apartments. We haven’t heard from you in…" at bounding box center [340, 274] width 321 height 23
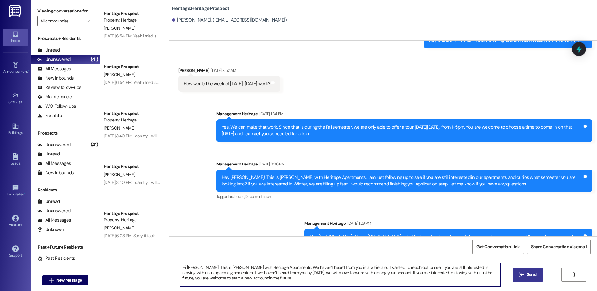
type textarea "Hi Audrey! This is Paige with Heritage Apartments. We haven’t heard from you in…"
click at [537, 271] on button " Send" at bounding box center [528, 275] width 30 height 14
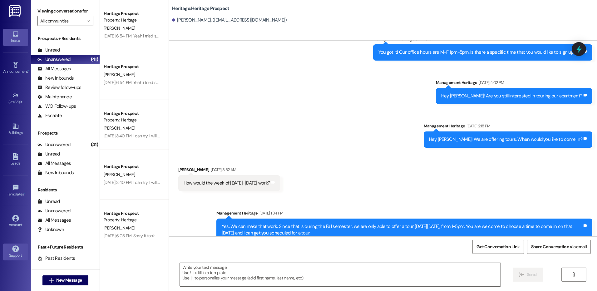
scroll to position [146, 0]
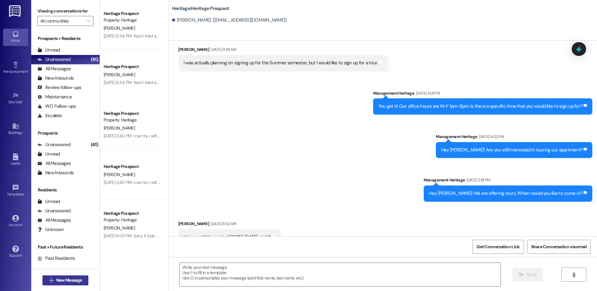
click at [60, 282] on span "New Message" at bounding box center [69, 280] width 26 height 7
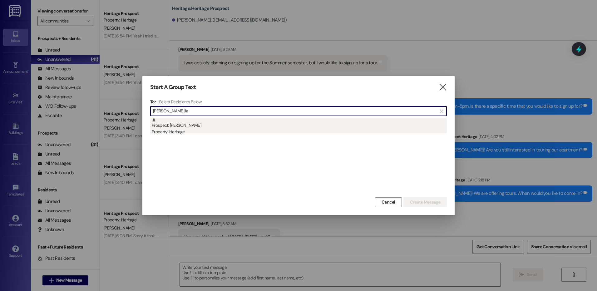
type input "esther la"
click at [242, 132] on div "Property: Heritage" at bounding box center [299, 132] width 295 height 7
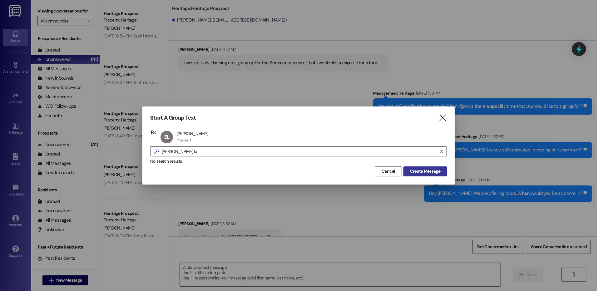
click at [440, 175] on button "Create Message" at bounding box center [425, 172] width 43 height 10
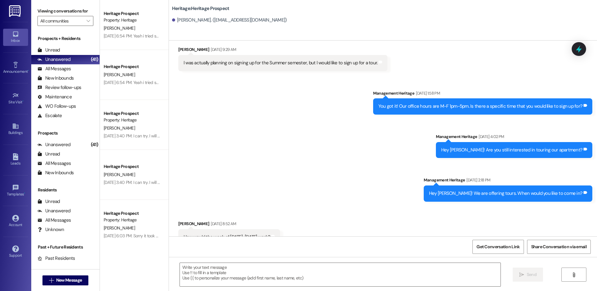
scroll to position [0, 0]
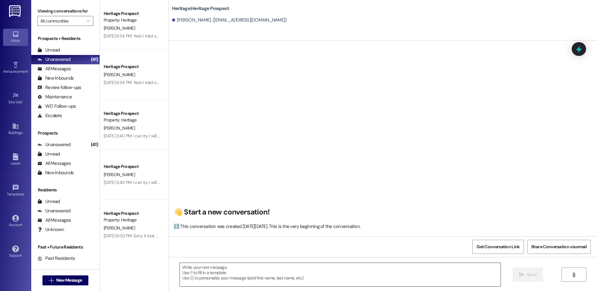
click at [197, 276] on textarea at bounding box center [340, 274] width 321 height 23
paste textarea "Hey ___. This is Paige at Heritage Apartments. Thank you for looking into our a…"
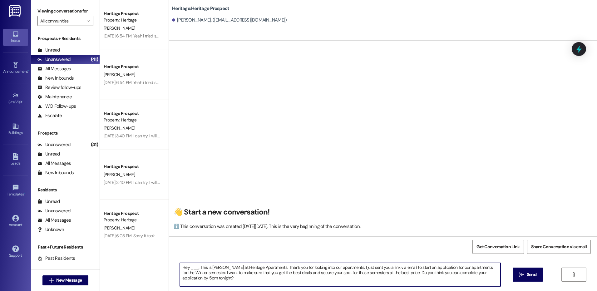
click at [191, 270] on textarea "Hey ___. This is Paige at Heritage Apartments. Thank you for looking into our a…" at bounding box center [340, 274] width 321 height 23
click at [183, 270] on textarea "Hey Esther. This is Paige at Heritage Apartments. Thank you for looking into ou…" at bounding box center [340, 274] width 321 height 23
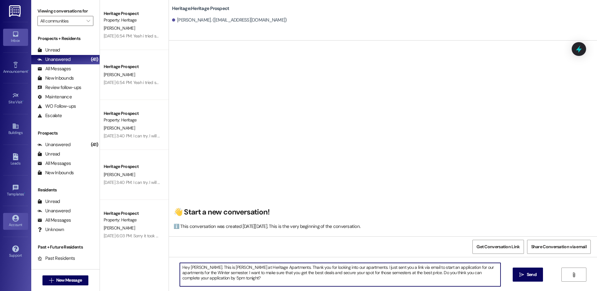
type textarea "Hey Esther. This is Paige at Heritage Apartments. Thank you for looking into ou…"
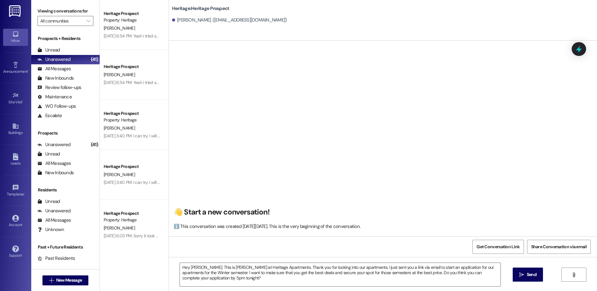
drag, startPoint x: 525, startPoint y: 272, endPoint x: 423, endPoint y: 247, distance: 105.0
click at [526, 272] on span "Send" at bounding box center [532, 275] width 12 height 7
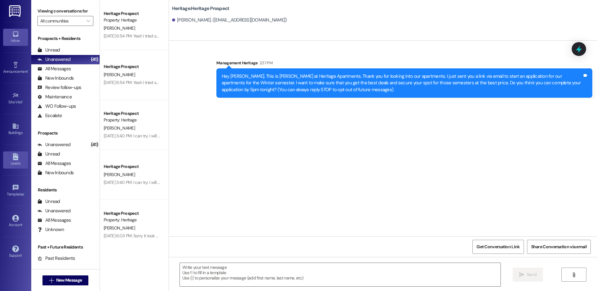
scroll to position [0, 0]
click at [67, 275] on div " New Message" at bounding box center [65, 281] width 46 height 16
click at [69, 284] on button " New Message" at bounding box center [65, 281] width 46 height 10
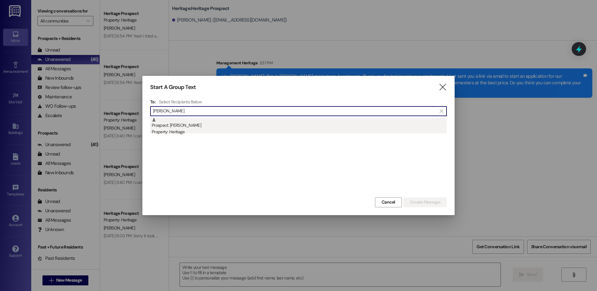
type input "ciara"
click at [206, 130] on div "Property: Heritage" at bounding box center [299, 132] width 295 height 7
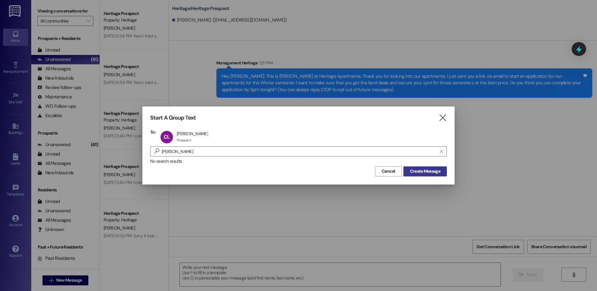
click at [414, 172] on span "Create Message" at bounding box center [425, 171] width 30 height 7
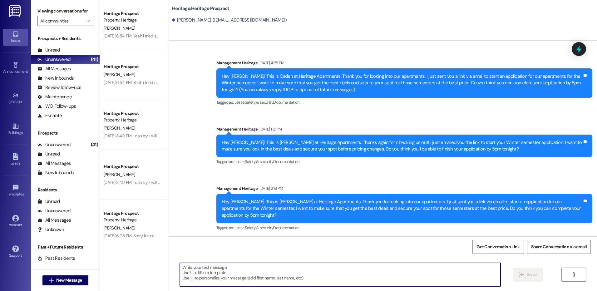
click at [216, 274] on textarea at bounding box center [340, 274] width 321 height 23
paste textarea "Hi ___! This is Paige with Heritage Apartments. We haven’t heard from you in a …"
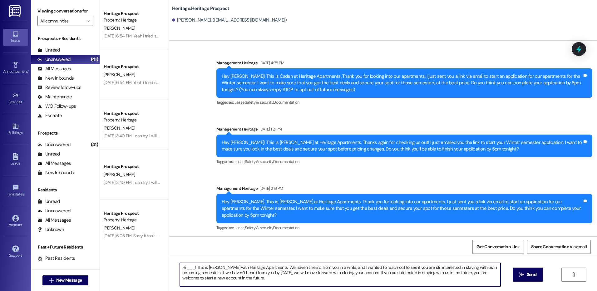
click at [187, 266] on textarea "Hi ___! This is Paige with Heritage Apartments. We haven’t heard from you in a …" at bounding box center [340, 274] width 321 height 23
click at [187, 266] on textarea "Hi Ciara! This is Paige with Heritage Apartments. We haven’t heard from you in …" at bounding box center [340, 274] width 321 height 23
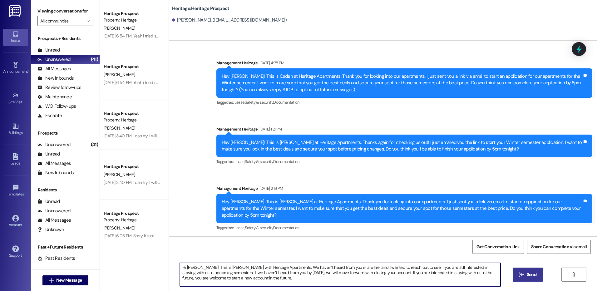
type textarea "Hi Ciara! This is Paige with Heritage Apartments. We haven’t heard from you in …"
click at [527, 275] on span "Send" at bounding box center [532, 275] width 10 height 7
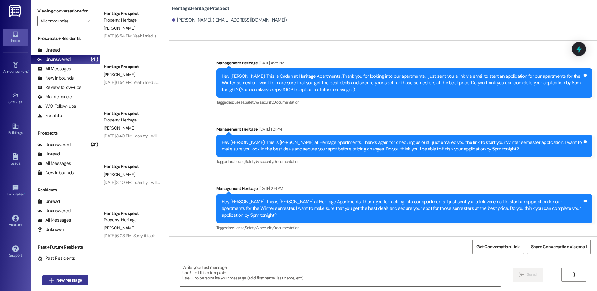
click at [61, 283] on span "New Message" at bounding box center [69, 280] width 26 height 7
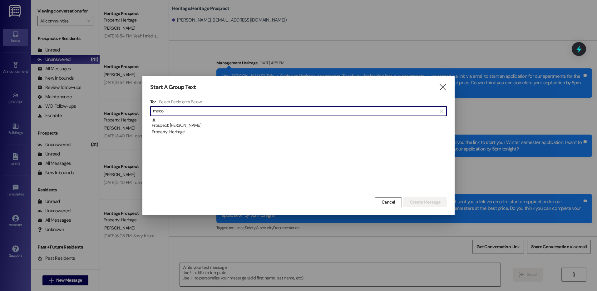
type input "meco"
click at [229, 137] on div "Prospect: Erdi Meco Property: Heritage" at bounding box center [298, 157] width 297 height 78
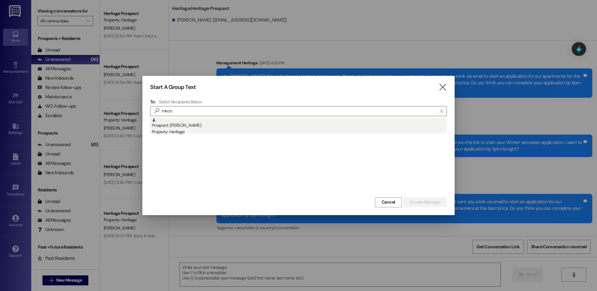
drag, startPoint x: 307, startPoint y: 131, endPoint x: 406, endPoint y: 155, distance: 101.6
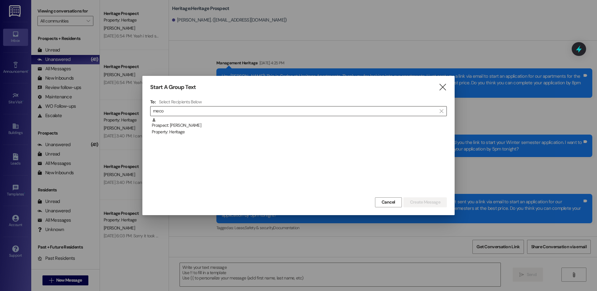
click at [308, 131] on div "Property: Heritage" at bounding box center [299, 132] width 295 height 7
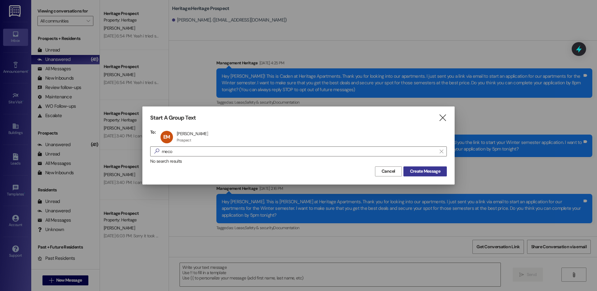
click at [425, 172] on span "Create Message" at bounding box center [425, 171] width 30 height 7
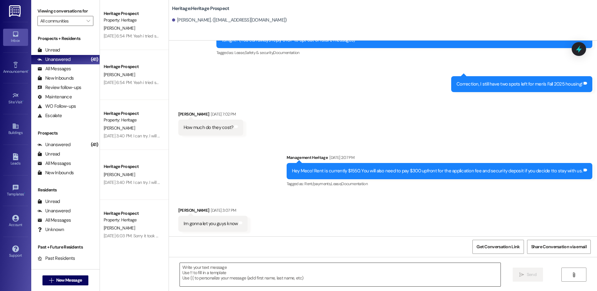
click at [213, 277] on textarea at bounding box center [340, 274] width 321 height 23
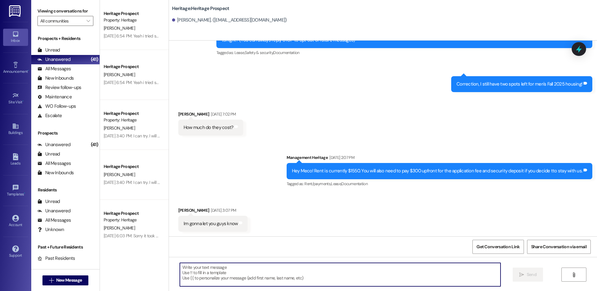
scroll to position [224, 0]
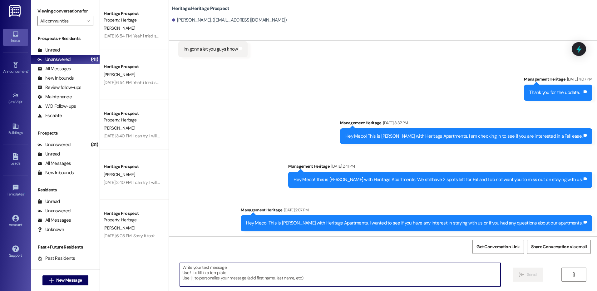
click at [239, 277] on textarea at bounding box center [340, 274] width 321 height 23
paste textarea "Hi Ciara! This is Paige with Heritage Apartments. We haven’t heard from you in …"
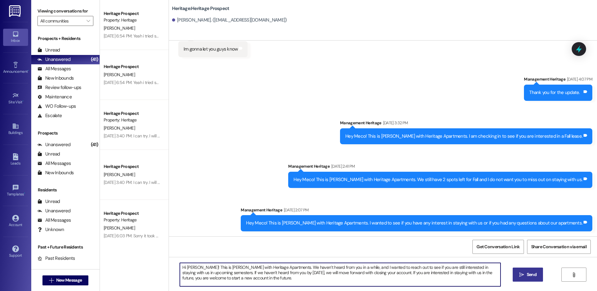
click at [186, 270] on textarea "Hi Ciara! This is Paige with Heritage Apartments. We haven’t heard from you in …" at bounding box center [340, 274] width 321 height 23
click at [193, 277] on textarea "Hi Meco! This is Paige with Heritage Apartments. We haven’t heard from you in a…" at bounding box center [340, 274] width 321 height 23
click at [194, 277] on textarea "Hi Meco! This is Paige with Heritage Apartments. We haven’t heard from you in a…" at bounding box center [340, 274] width 321 height 23
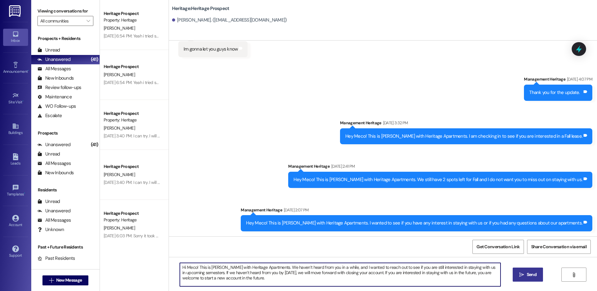
type textarea "Hi Meco! This is Paige with Heritage Apartments. We haven’t heard from you in a…"
click at [537, 274] on span "Send" at bounding box center [532, 275] width 12 height 7
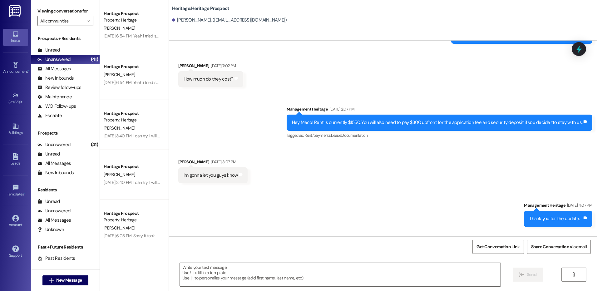
scroll to position [50, 0]
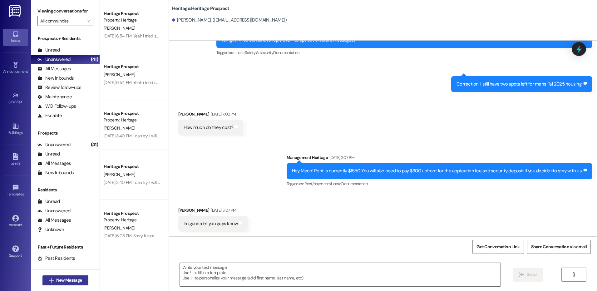
click at [67, 281] on span "New Message" at bounding box center [69, 280] width 26 height 7
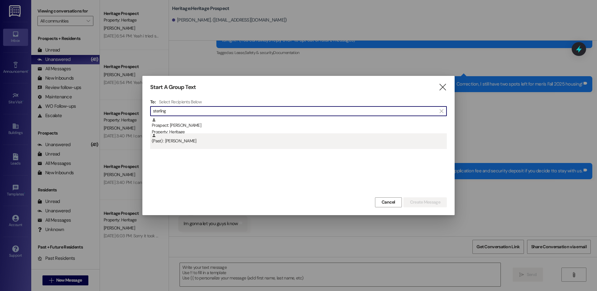
type input "sterling"
click at [223, 134] on div "(Past) : Sterling Meldrum" at bounding box center [299, 138] width 295 height 11
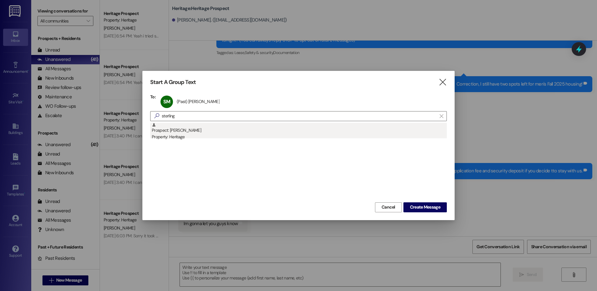
click at [247, 132] on div "Prospect: Sterling francis Property: Heritage" at bounding box center [299, 132] width 295 height 18
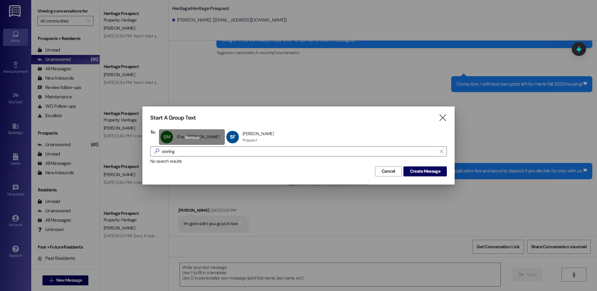
click at [187, 133] on div "SM (Past) Sterling Meldrum (Past) Sterling Meldrum click to remove" at bounding box center [192, 137] width 66 height 16
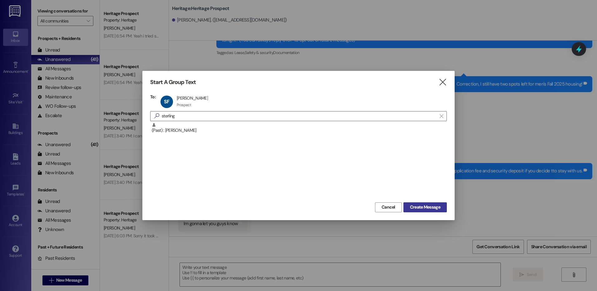
click at [432, 208] on span "Create Message" at bounding box center [425, 207] width 30 height 7
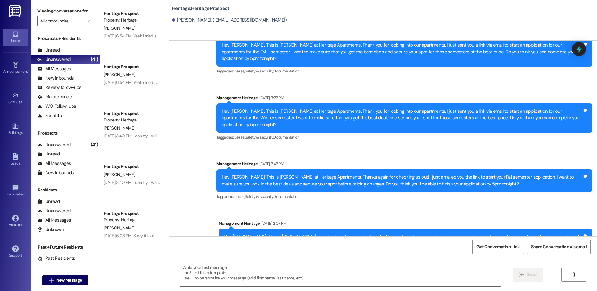
scroll to position [0, 0]
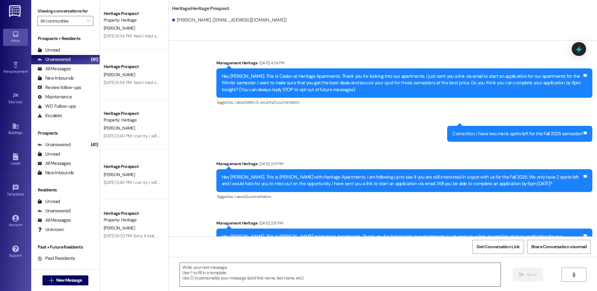
click at [244, 266] on textarea at bounding box center [340, 274] width 321 height 23
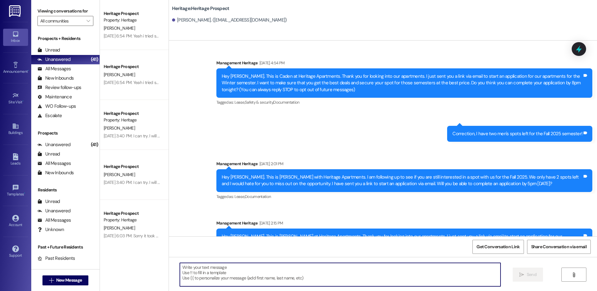
paste textarea "Hi Meco! This is Paige with Heritage Apartments. We haven’t heard from you in a…"
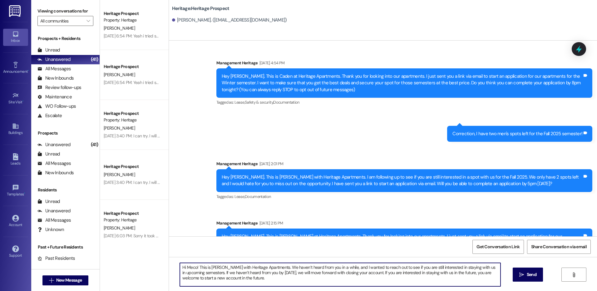
click at [186, 268] on textarea "Hi Meco! This is Paige with Heritage Apartments. We haven’t heard from you in a…" at bounding box center [340, 274] width 321 height 23
click at [186, 268] on textarea "Hi Sterling! This is Paige with Heritage Apartments. We haven’t heard from you …" at bounding box center [340, 274] width 321 height 23
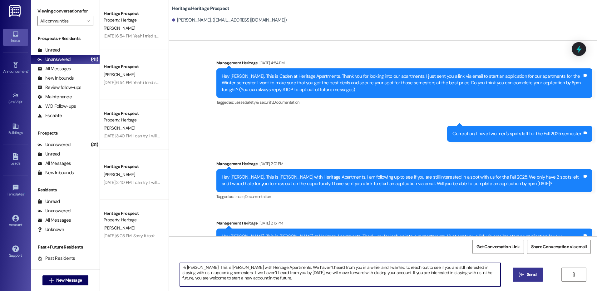
type textarea "Hi Sterling! This is Paige with Heritage Apartments. We haven’t heard from you …"
click at [534, 276] on span "Send" at bounding box center [532, 275] width 10 height 7
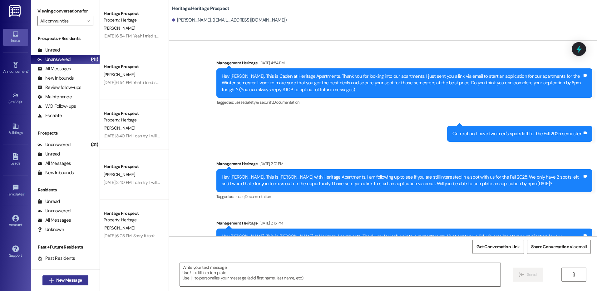
click at [55, 285] on button " New Message" at bounding box center [65, 281] width 46 height 10
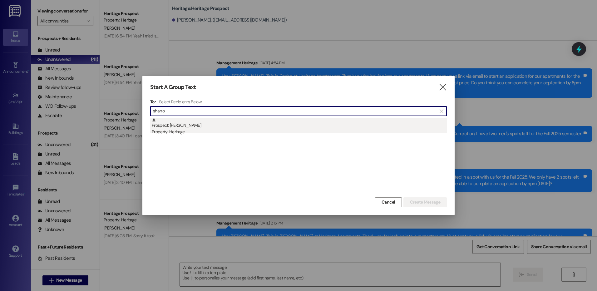
type input "sharro"
click at [226, 133] on div "Property: Heritage" at bounding box center [299, 132] width 295 height 7
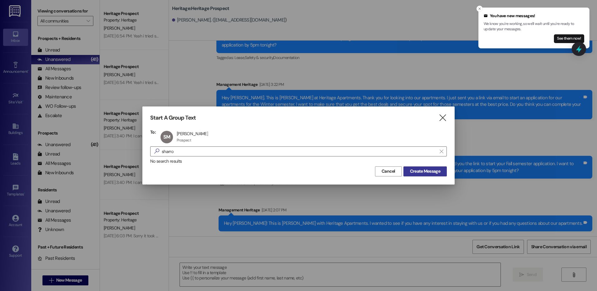
scroll to position [292, 0]
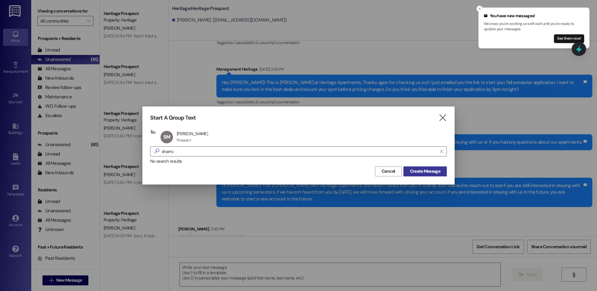
click at [418, 176] on button "Create Message" at bounding box center [425, 172] width 43 height 10
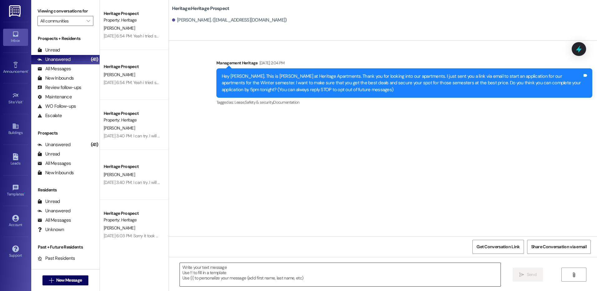
click at [202, 272] on textarea at bounding box center [340, 274] width 321 height 23
paste textarea "Hey _____! This is Paige at Heritage Apartments. Thanks again for checking us o…"
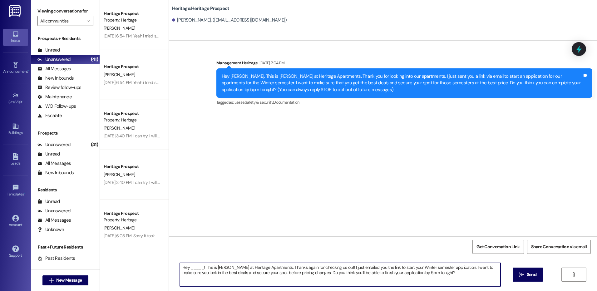
click at [193, 269] on textarea "Hey _____! This is Paige at Heritage Apartments. Thanks again for checking us o…" at bounding box center [340, 274] width 321 height 23
click at [194, 267] on textarea "Hey Sharron! This is Paige at Heritage Apartments. Thanks again for checking us…" at bounding box center [340, 274] width 321 height 23
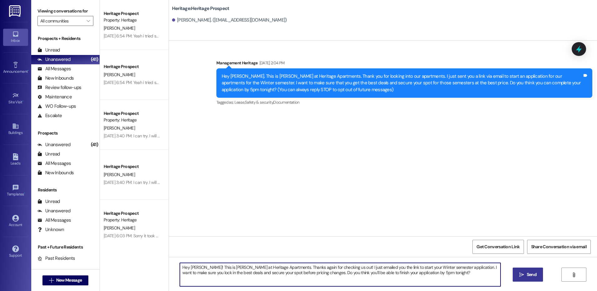
type textarea "Hey Sharron! This is Paige at Heritage Apartments. Thanks again for checking us…"
click at [520, 270] on button " Send" at bounding box center [528, 275] width 30 height 14
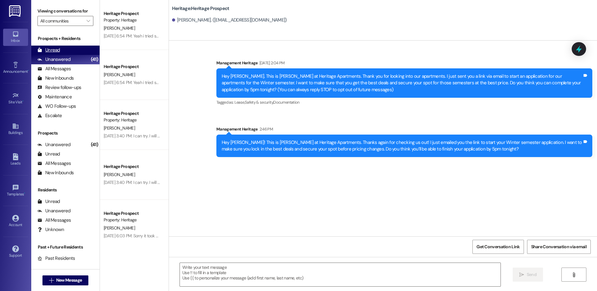
click at [76, 51] on div "Unread (0)" at bounding box center [65, 50] width 68 height 9
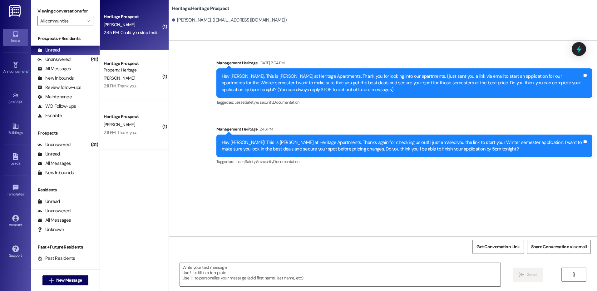
click at [142, 38] on div "Heritage Prospect S. francis 2:45 PM: Could you stop texting me 2:45 PM: Could …" at bounding box center [134, 25] width 69 height 50
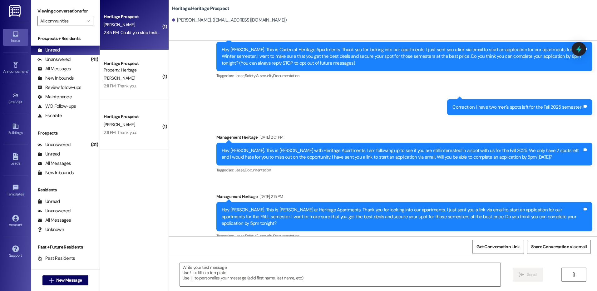
scroll to position [0, 0]
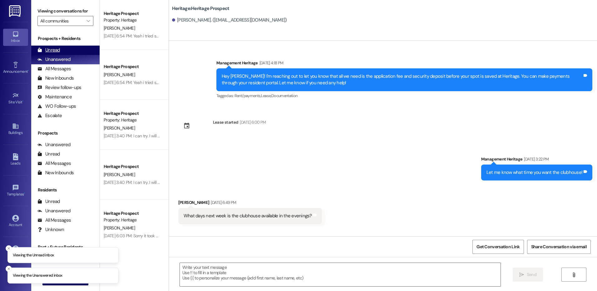
scroll to position [1938, 0]
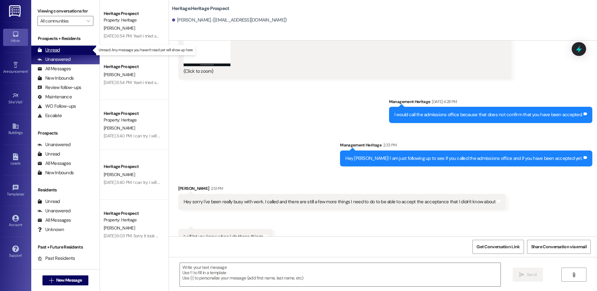
click at [49, 50] on div "Unread" at bounding box center [48, 50] width 22 height 7
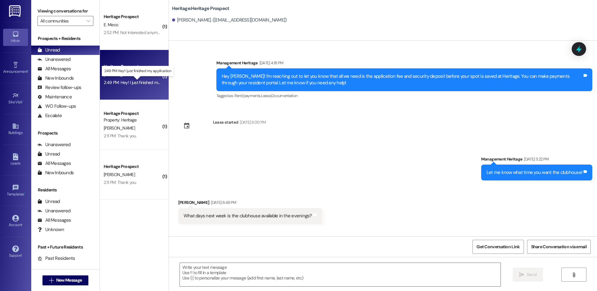
scroll to position [1937, 0]
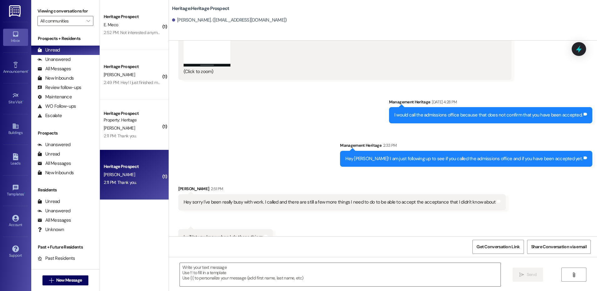
click at [129, 184] on div "2:11 PM: Thank you. 2:11 PM: Thank you." at bounding box center [120, 183] width 33 height 6
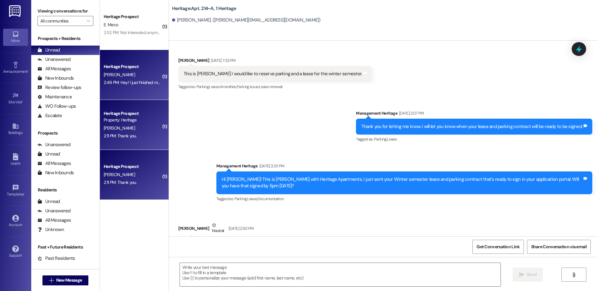
scroll to position [7612, 0]
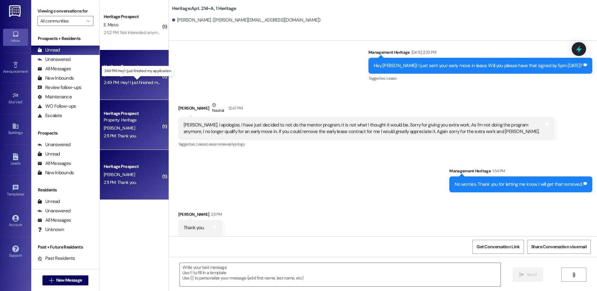
click at [152, 80] on div "2:49 PM: Hey! I just finished my application 2:49 PM: Hey! I just finished my a…" at bounding box center [142, 83] width 77 height 6
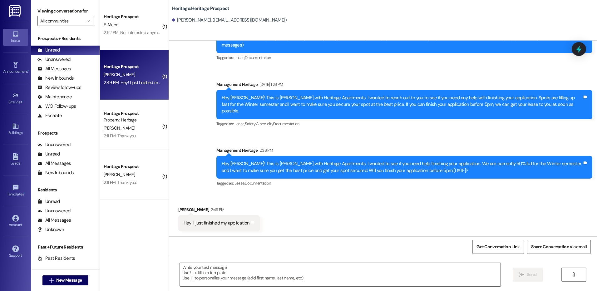
scroll to position [31, 0]
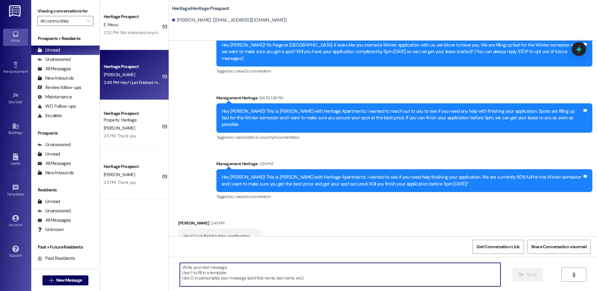
click at [216, 284] on textarea at bounding box center [340, 274] width 321 height 23
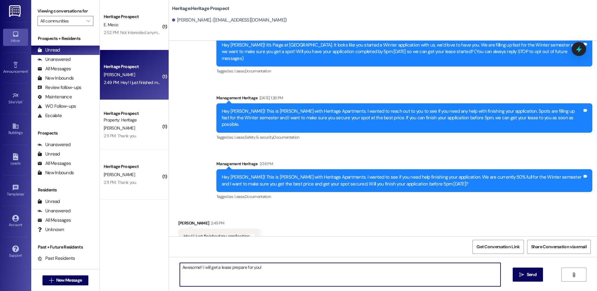
type textarea "Awesome!! I will get a lease prepare for you!!"
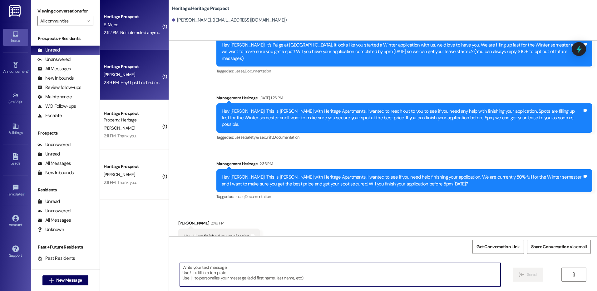
click at [134, 33] on div "2:52 PM: Not interested anymore sorry 2:52 PM: Not interested anymore sorry" at bounding box center [139, 33] width 70 height 6
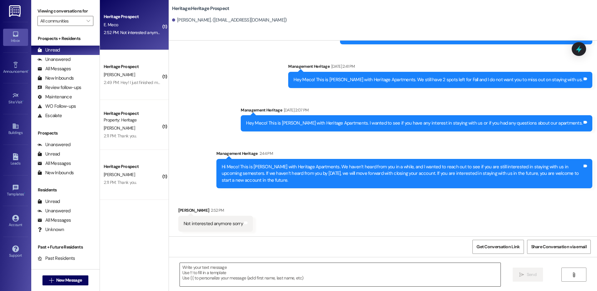
scroll to position [325, 0]
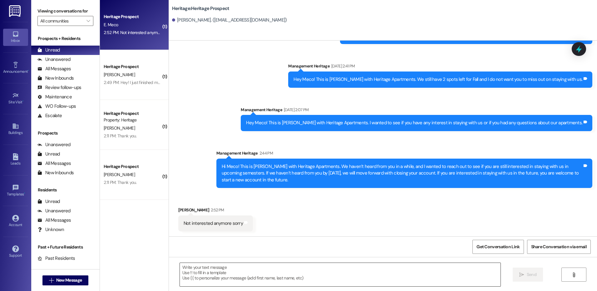
click at [225, 272] on textarea at bounding box center [340, 274] width 321 height 23
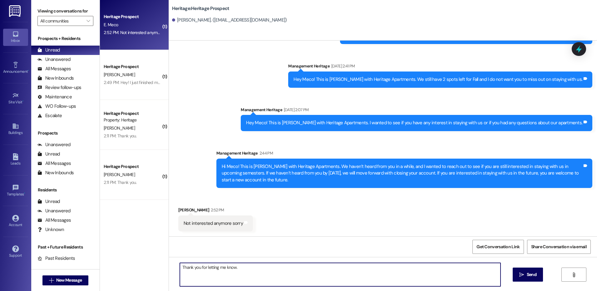
type textarea "Thank you for letting me know."
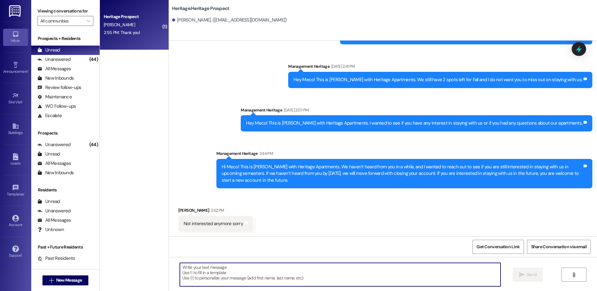
click at [116, 20] on div "Heritage Prospect" at bounding box center [133, 16] width 58 height 7
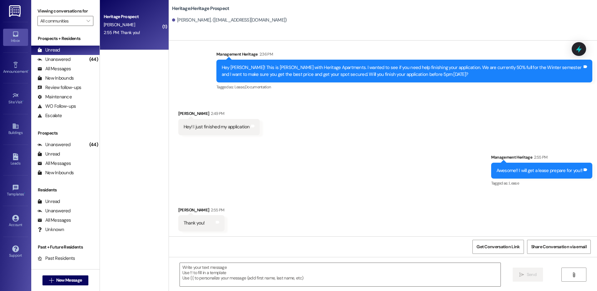
scroll to position [127, 0]
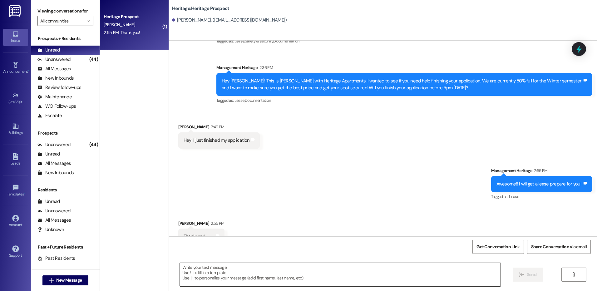
click at [200, 270] on textarea at bounding box center [340, 274] width 321 height 23
paste textarea "Hi ____! This is Paige with Heritage Apartments. I just sent your ____ semester…"
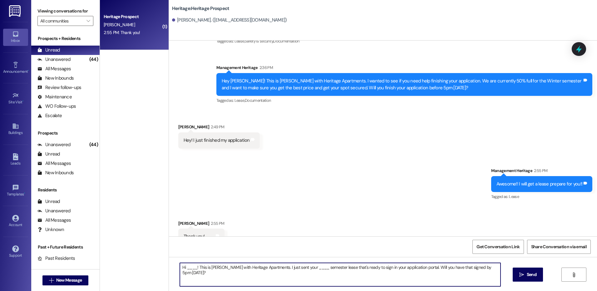
drag, startPoint x: 195, startPoint y: 266, endPoint x: 266, endPoint y: 268, distance: 71.0
click at [266, 268] on textarea "Hi ____! This is Paige with Heritage Apartments. I just sent your ____ semester…" at bounding box center [340, 274] width 321 height 23
click at [187, 264] on textarea "Hi ____! I just sent your ____ semester lease that's ready to sign in your appl…" at bounding box center [340, 274] width 321 height 23
click at [229, 269] on textarea "Hi Emma! I just sent your ____ semester lease that's ready to sign in your appl…" at bounding box center [340, 274] width 321 height 23
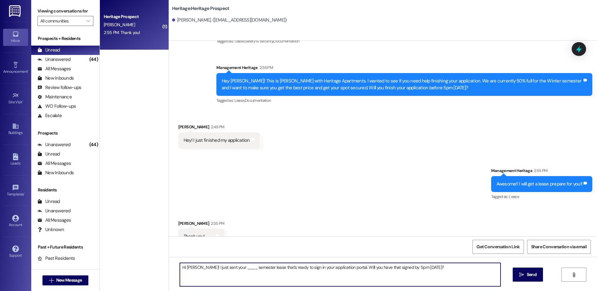
click at [229, 269] on textarea "Hi Emma! I just sent your ____ semester lease that's ready to sign in your appl…" at bounding box center [340, 274] width 321 height 23
click at [231, 270] on textarea "Hi [PERSON_NAME]! I just sent your Winter semester lease that's ready to sign i…" at bounding box center [340, 274] width 321 height 23
type textarea "Hi [PERSON_NAME]! I just sent your Winter semester lease that's ready to sign i…"
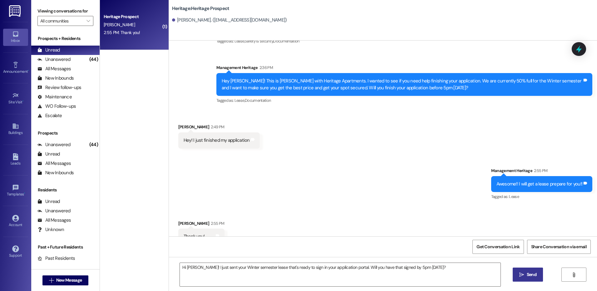
click at [518, 273] on span " Send" at bounding box center [528, 275] width 20 height 7
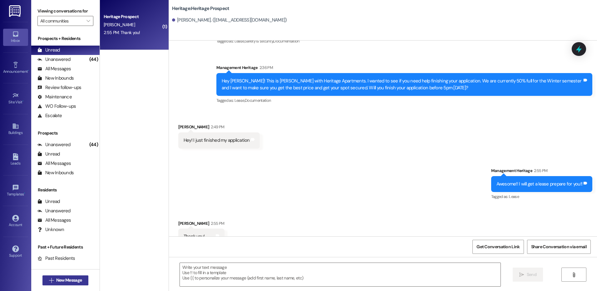
click at [57, 282] on span "New Message" at bounding box center [69, 280] width 26 height 7
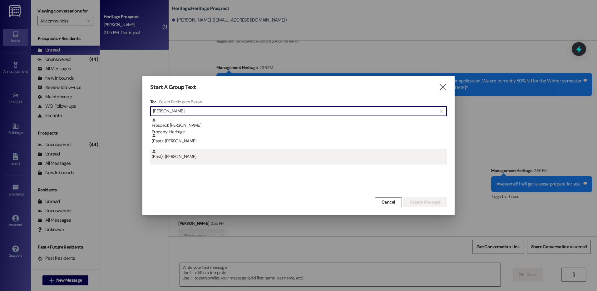
type input "olivia hu"
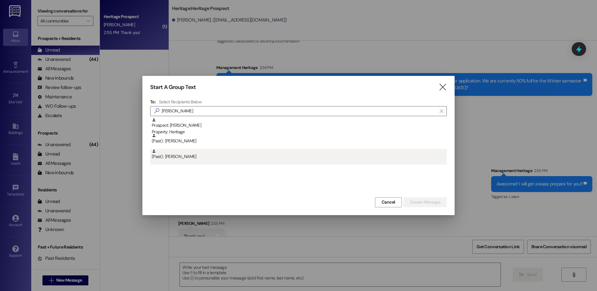
click at [207, 159] on div "(Past) : Olivia Huffaker" at bounding box center [299, 154] width 295 height 11
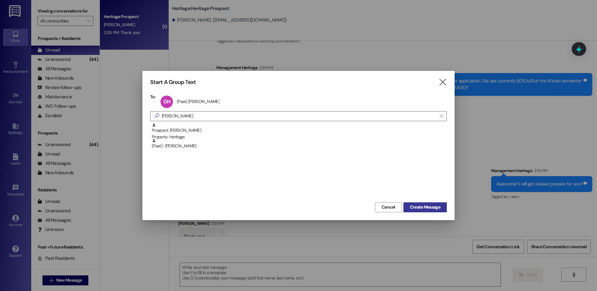
click at [444, 211] on button "Create Message" at bounding box center [425, 207] width 43 height 10
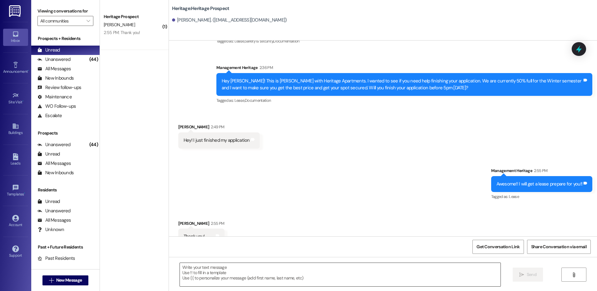
click at [249, 267] on textarea at bounding box center [340, 274] width 321 height 23
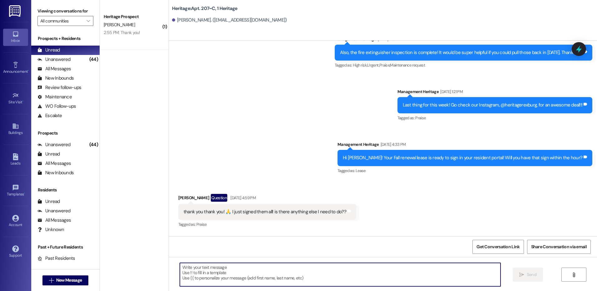
scroll to position [9788, 0]
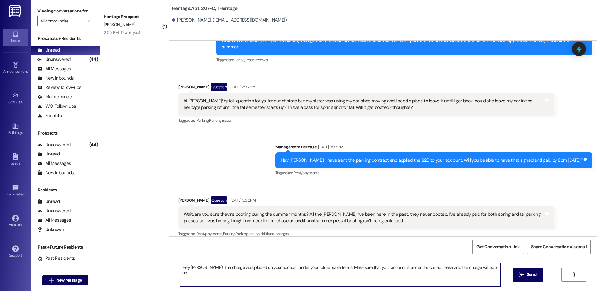
click at [207, 267] on textarea "Hey Olivia! The charge was placed on your account under your future lease terms…" at bounding box center [340, 274] width 321 height 23
click at [242, 268] on textarea "Hey Olivia! The parking charge was placed on your account under your future lea…" at bounding box center [340, 274] width 321 height 23
type textarea "Hey Olivia! The parking charge was placed on your account under your future lea…"
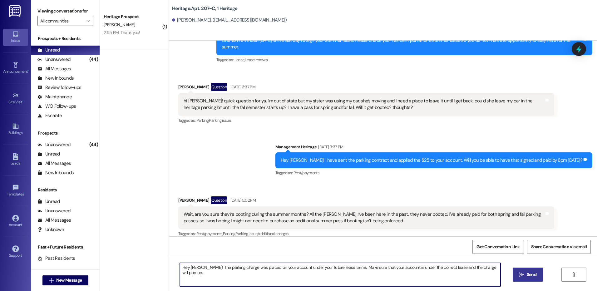
click at [520, 277] on icon "" at bounding box center [522, 274] width 5 height 5
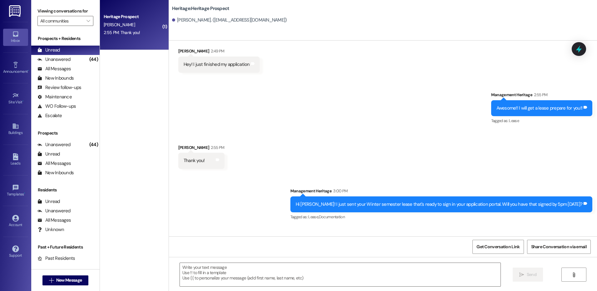
scroll to position [224, 0]
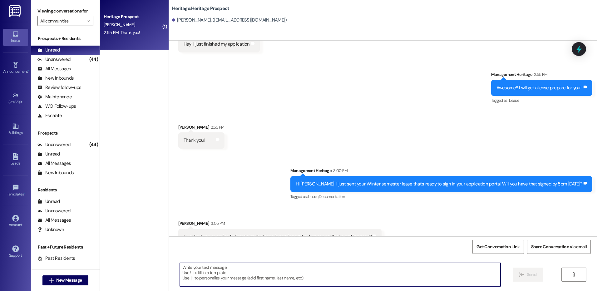
click at [239, 279] on textarea at bounding box center [340, 274] width 321 height 23
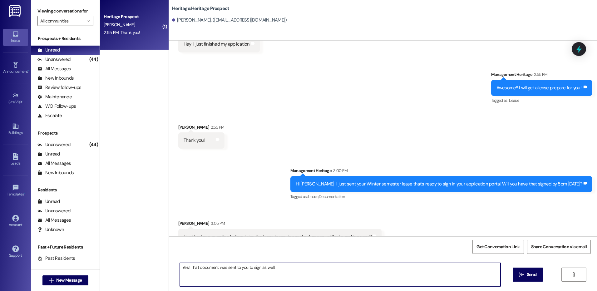
type textarea "Yes! That document was sent to you to sign as well."
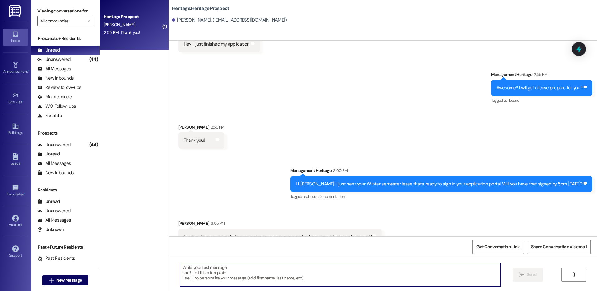
scroll to position [267, 0]
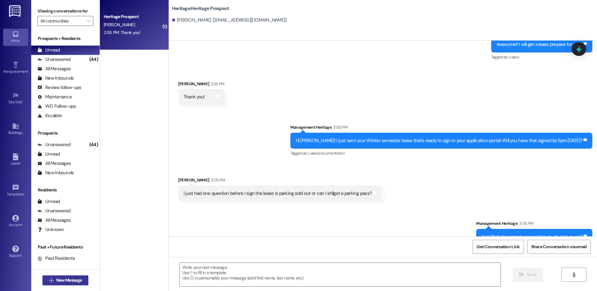
click at [43, 281] on button " New Message" at bounding box center [65, 281] width 46 height 10
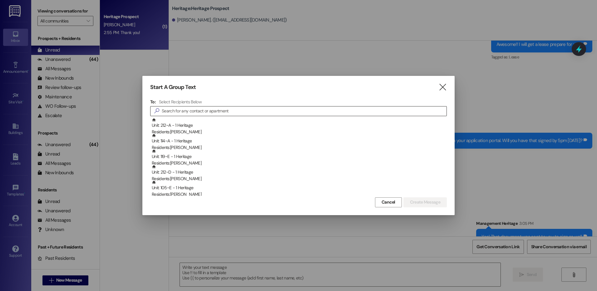
click at [180, 110] on input at bounding box center [304, 111] width 285 height 9
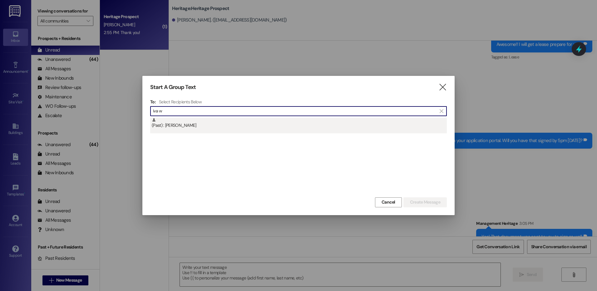
type input "iva w"
click at [187, 130] on div "(Past) : Iva Weaver" at bounding box center [298, 126] width 297 height 16
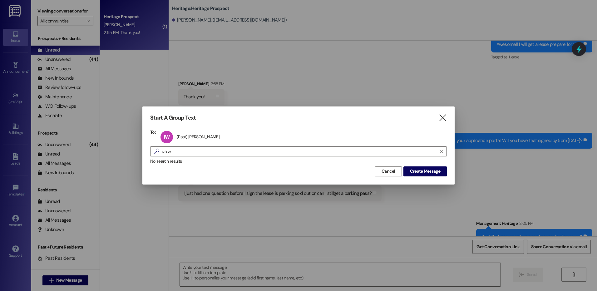
click at [425, 165] on div "Cancel Create Message" at bounding box center [298, 171] width 297 height 12
click at [431, 169] on span "Create Message" at bounding box center [425, 171] width 30 height 7
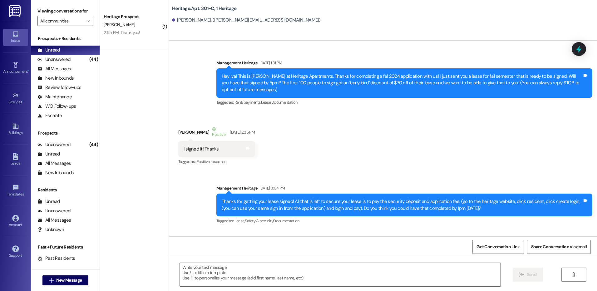
scroll to position [7438, 0]
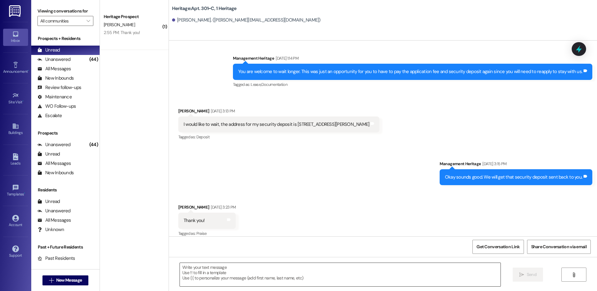
click at [220, 270] on textarea at bounding box center [340, 274] width 321 height 23
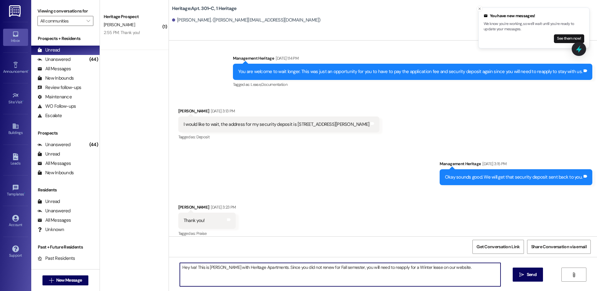
type textarea "Hey Iva! This is Paige with Heritage Apartments. Since you did not renew for Fa…"
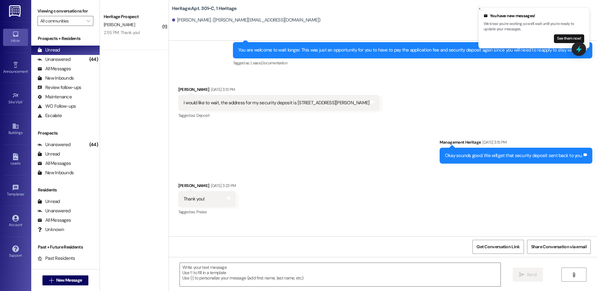
scroll to position [7482, 0]
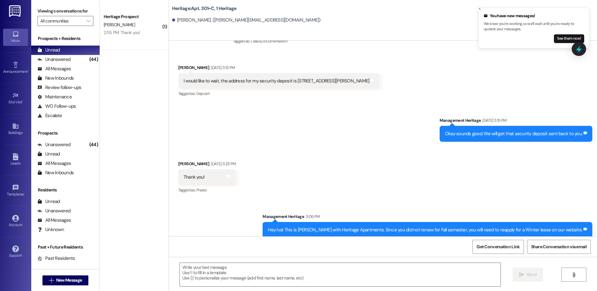
click at [317, 227] on div "Hey Iva! This is Paige with Heritage Apartments. Since you did not renew for Fa…" at bounding box center [428, 230] width 330 height 16
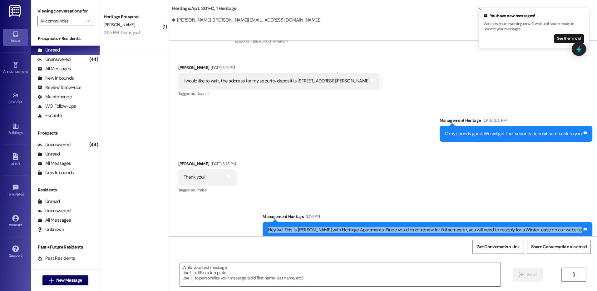
click at [317, 227] on div "Hey Iva! This is Paige with Heritage Apartments. Since you did not renew for Fa…" at bounding box center [428, 230] width 330 height 16
copy div "Hey Iva! This is Paige with Heritage Apartments. Since you did not renew for Fa…"
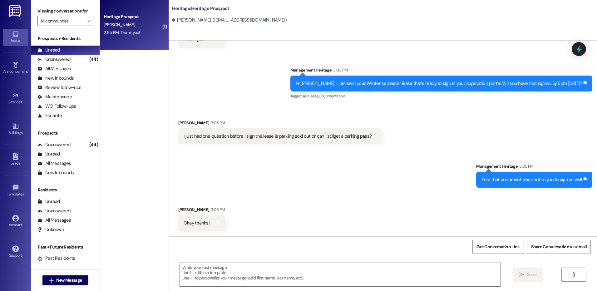
scroll to position [311, 0]
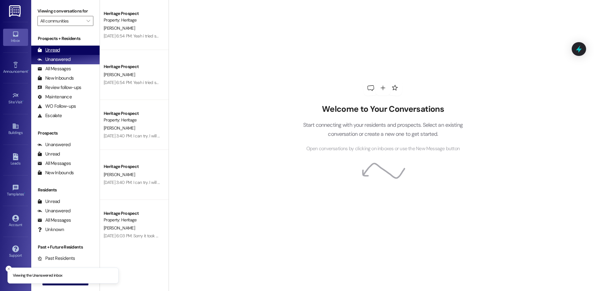
click at [73, 50] on div "Unread (0)" at bounding box center [65, 50] width 68 height 9
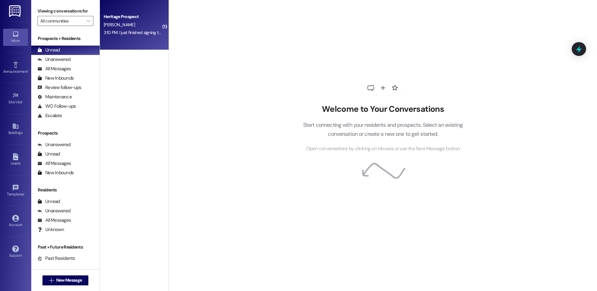
click at [141, 19] on div "Heritage Prospect" at bounding box center [133, 16] width 58 height 7
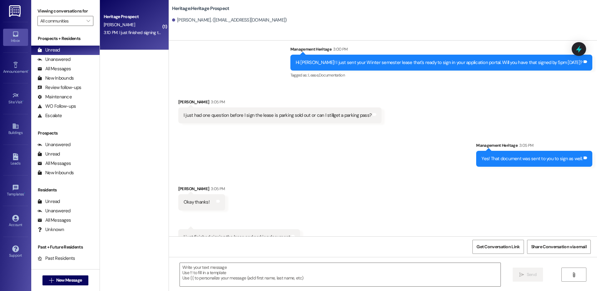
scroll to position [346, 0]
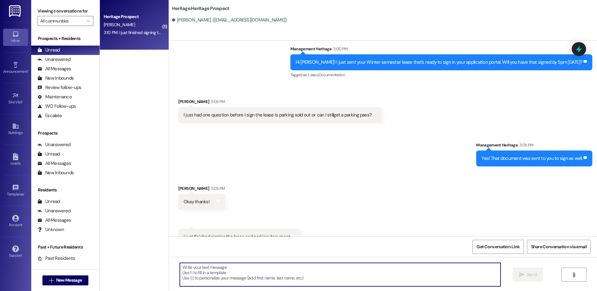
click at [200, 273] on textarea at bounding box center [340, 274] width 321 height 23
click at [205, 275] on textarea at bounding box center [340, 274] width 321 height 23
paste textarea "Thanks for getting your lease signed! All that is left to secure your lease is …"
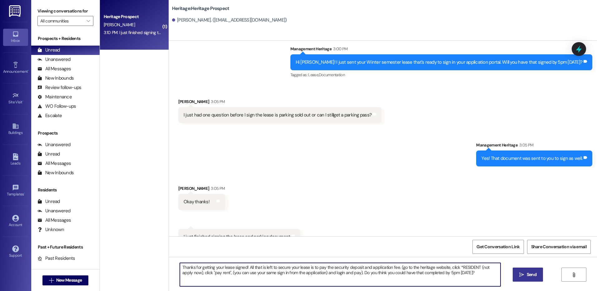
type textarea "Thanks for getting your lease signed! All that is left to secure your lease is …"
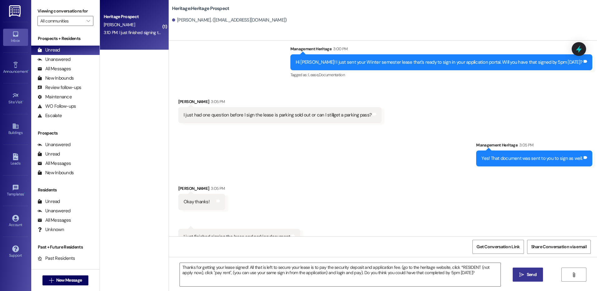
click at [521, 273] on icon "" at bounding box center [522, 274] width 5 height 5
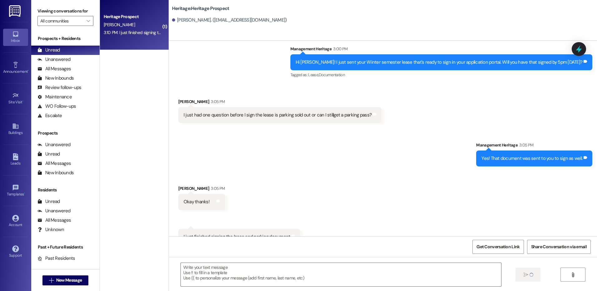
scroll to position [345, 0]
